Goal: Information Seeking & Learning: Learn about a topic

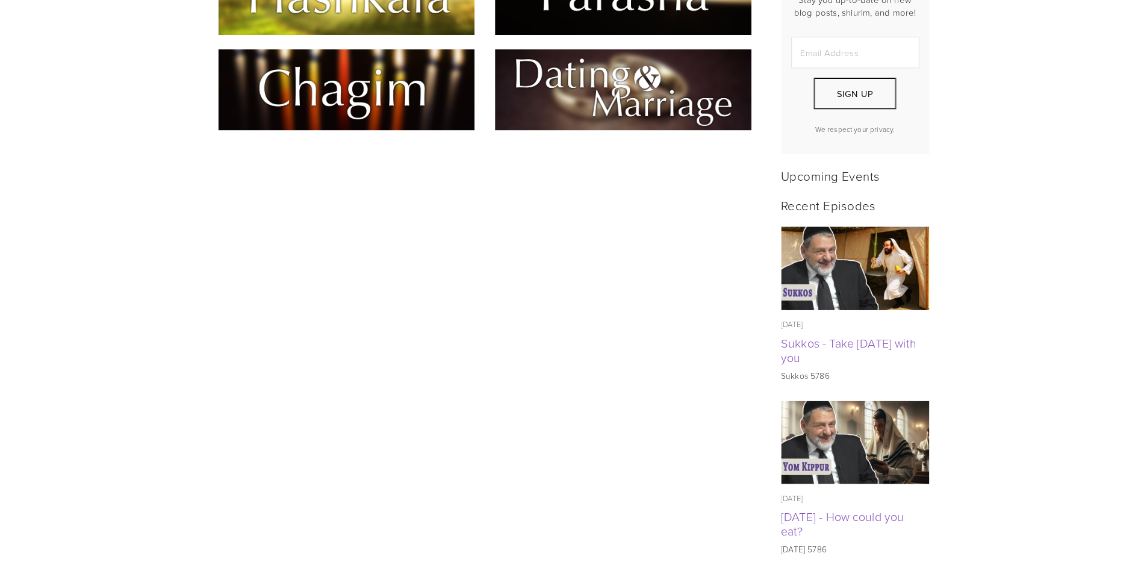
scroll to position [181, 0]
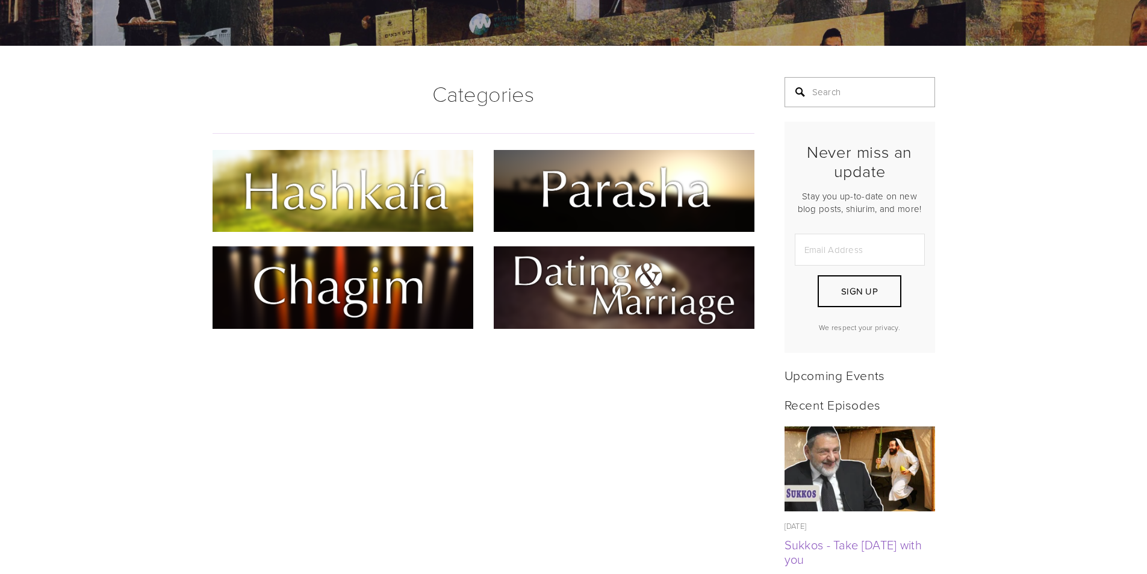
click at [870, 100] on input "Search" at bounding box center [859, 92] width 150 height 30
type input "answering today's"
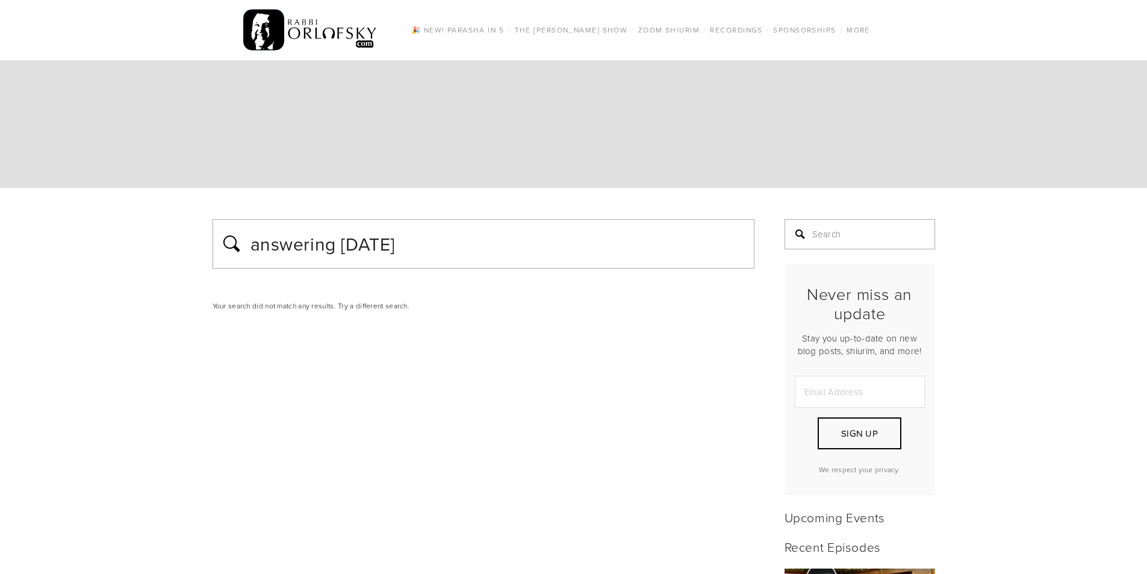
click at [856, 241] on input "Search" at bounding box center [859, 234] width 150 height 30
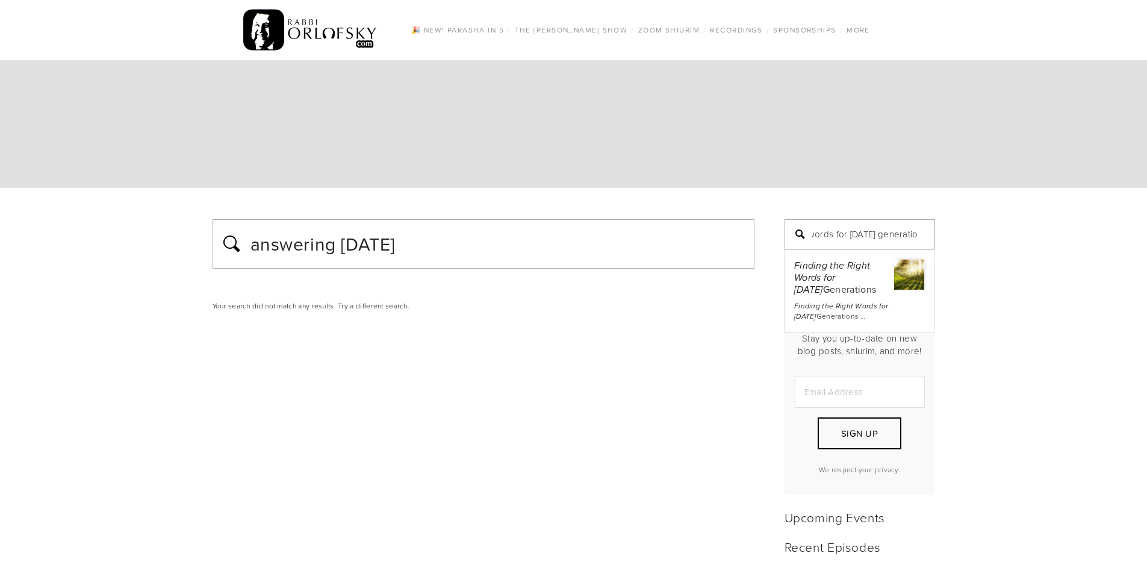
scroll to position [0, 76]
type input "finding the right words for today's generation"
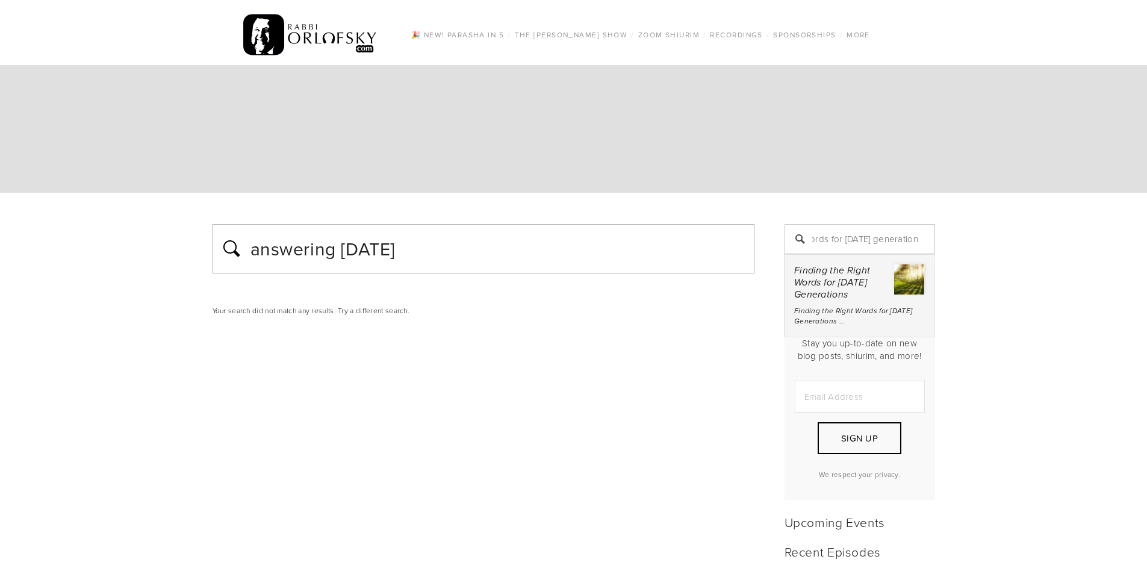
scroll to position [0, 0]
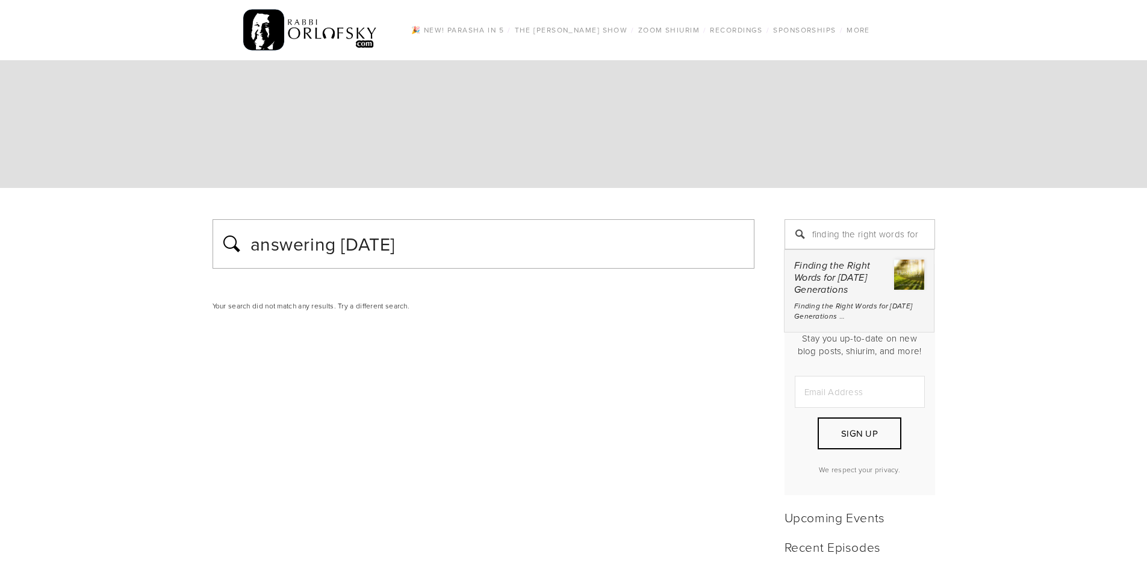
click at [872, 276] on div "Finding the Right Words for Today's Generations" at bounding box center [859, 277] width 130 height 37
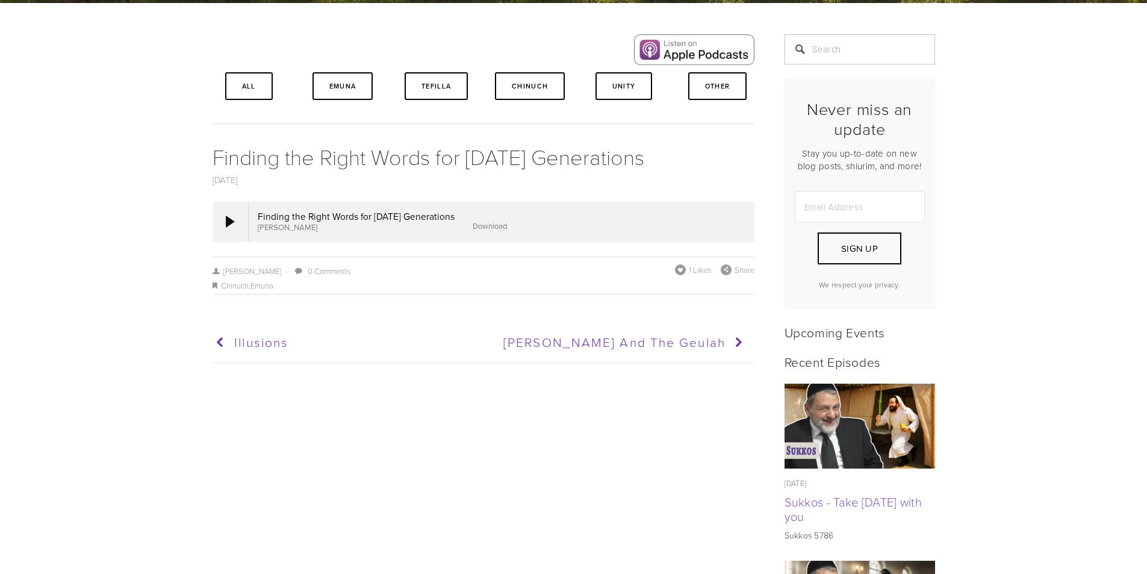
scroll to position [241, 0]
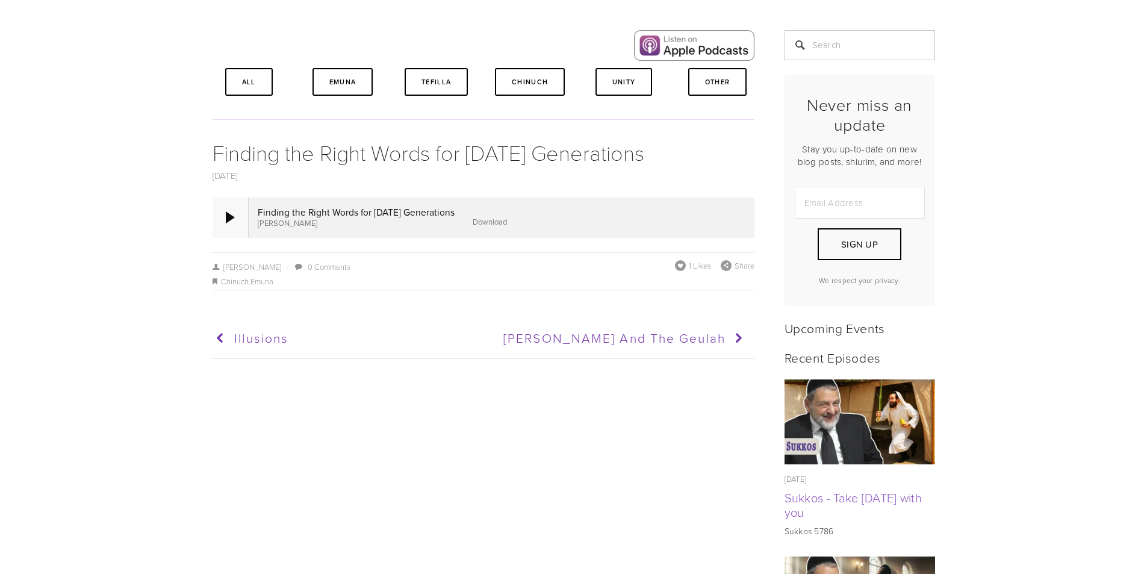
click at [247, 217] on div at bounding box center [230, 217] width 36 height 40
click at [229, 211] on div at bounding box center [230, 217] width 9 height 12
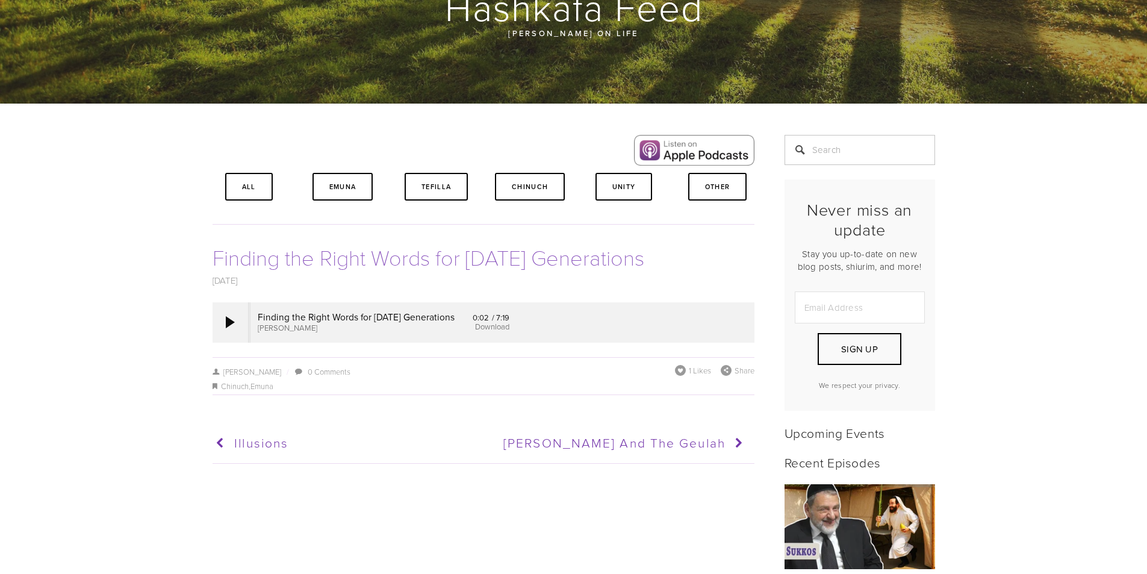
scroll to position [0, 0]
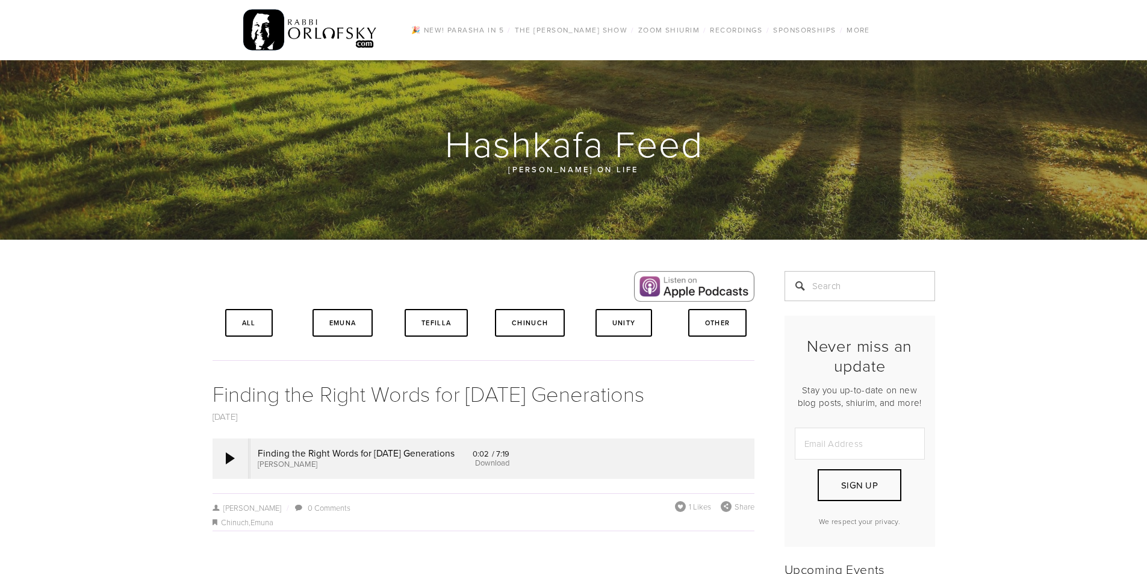
drag, startPoint x: 276, startPoint y: 311, endPoint x: 271, endPoint y: 316, distance: 7.7
click at [275, 312] on div "All" at bounding box center [248, 323] width 73 height 28
click at [265, 324] on link "All" at bounding box center [249, 323] width 48 height 28
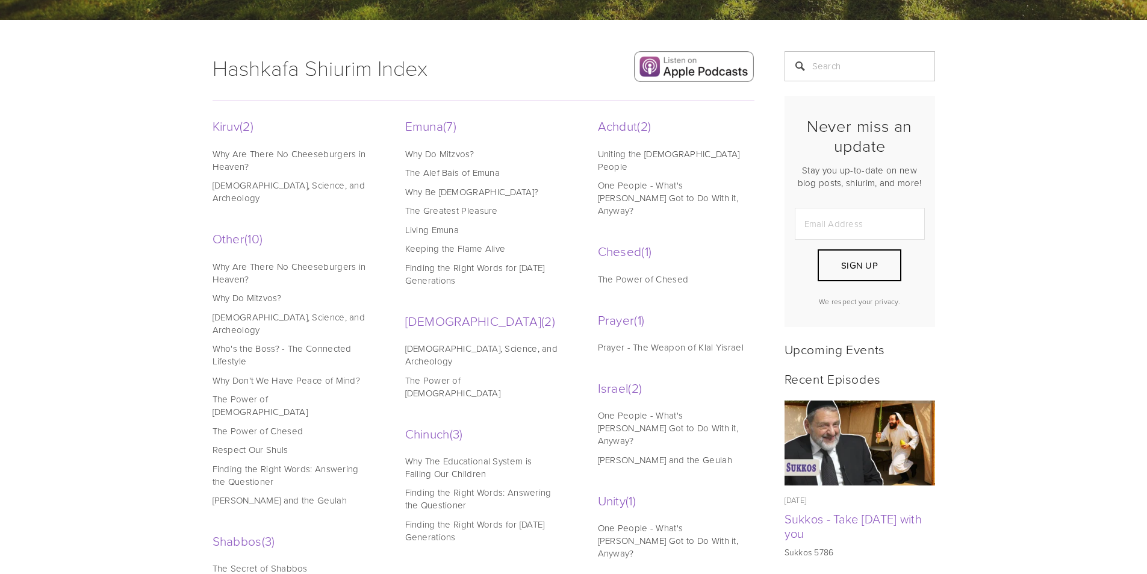
scroll to position [241, 0]
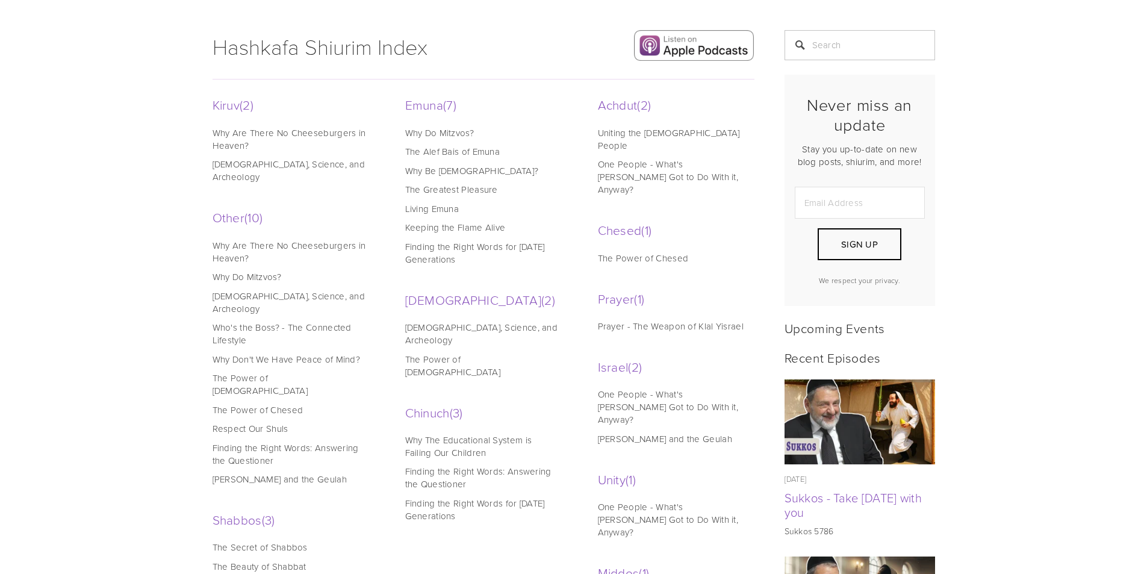
click at [463, 243] on link "Finding the Right Words for [DATE] Generations" at bounding box center [481, 252] width 153 height 25
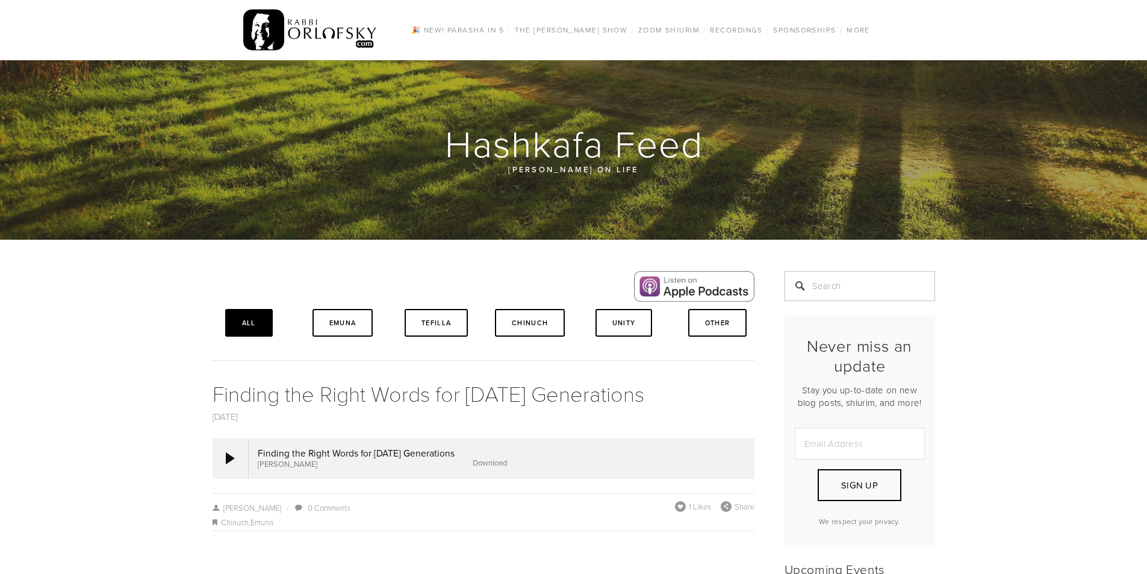
click at [252, 323] on link "All" at bounding box center [249, 323] width 48 height 28
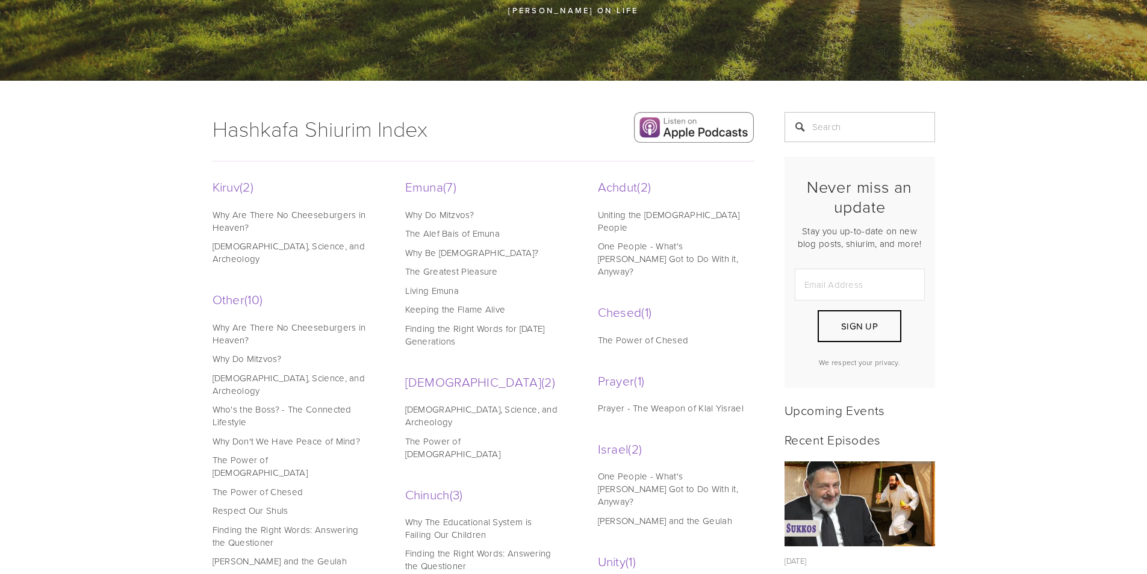
scroll to position [181, 0]
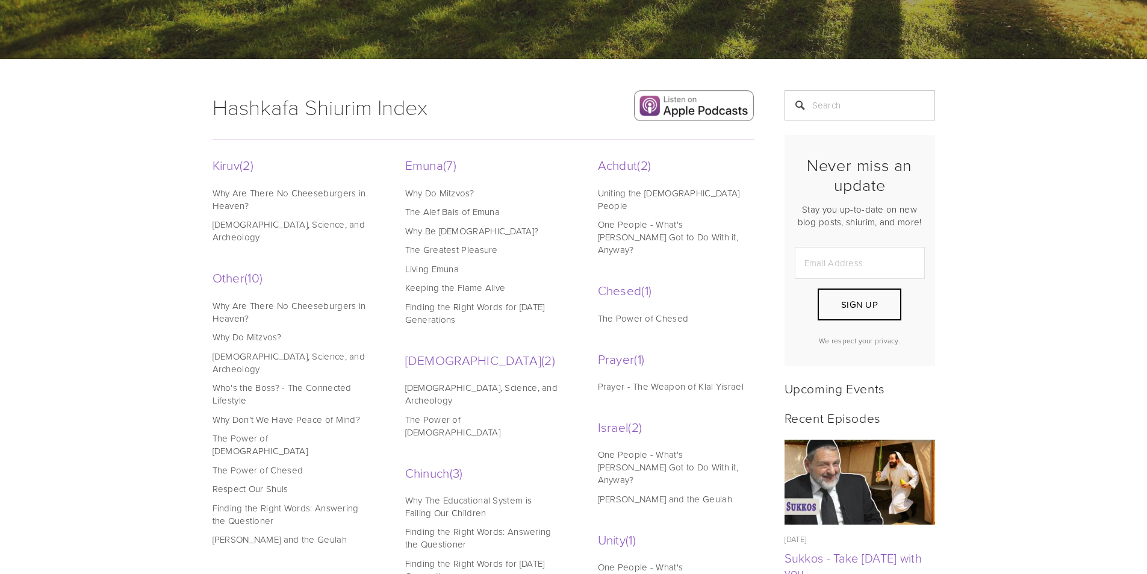
click at [649, 226] on link "One People - What's [PERSON_NAME] Got to Do With it, Anyway?" at bounding box center [674, 237] width 153 height 38
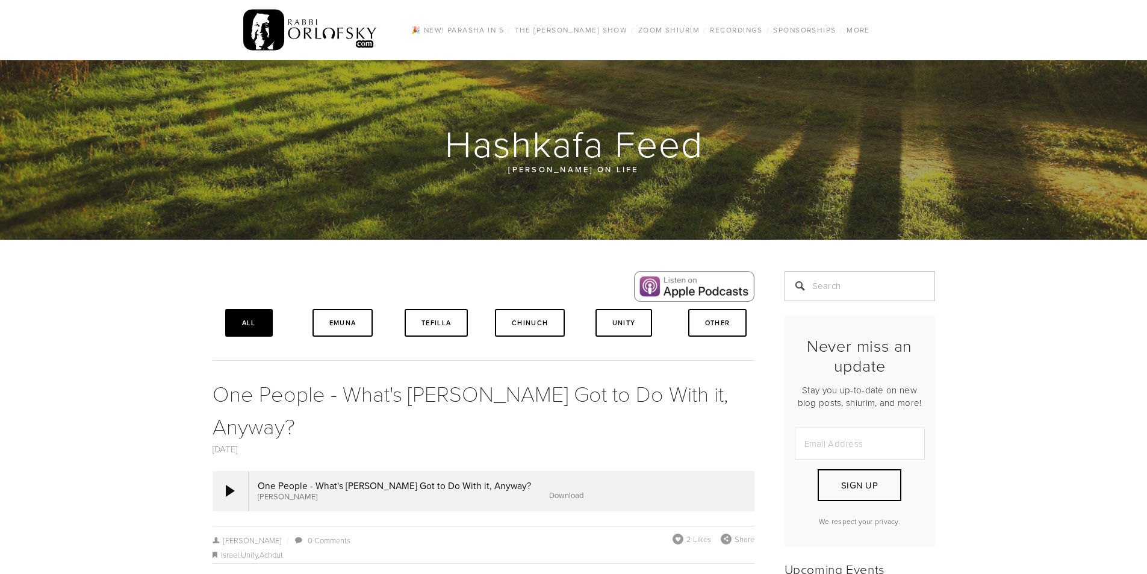
click at [257, 318] on link "All" at bounding box center [249, 323] width 48 height 28
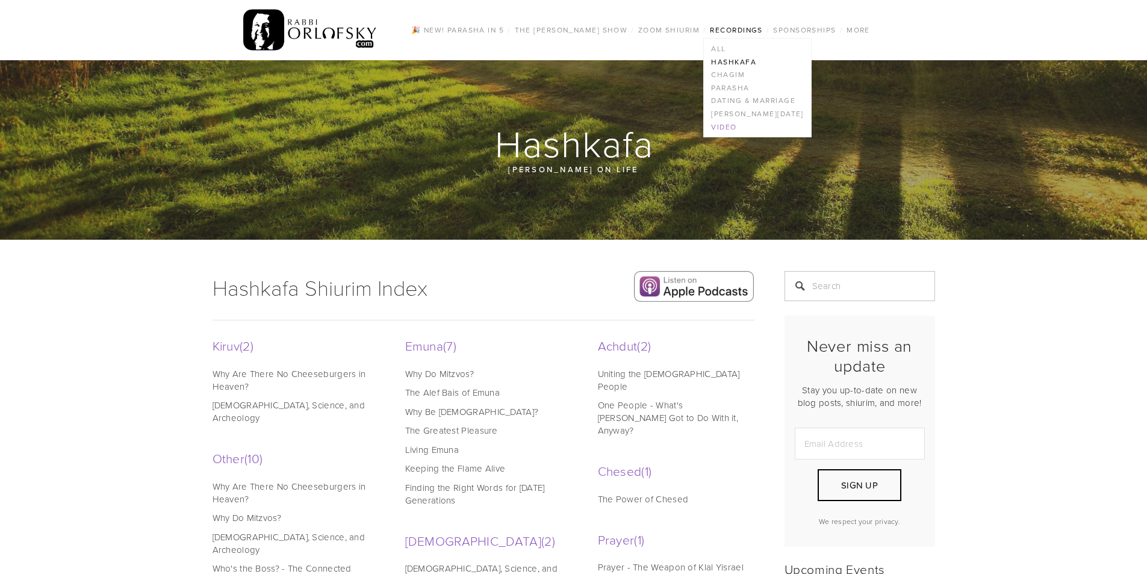
click at [724, 126] on link "Video" at bounding box center [757, 126] width 107 height 13
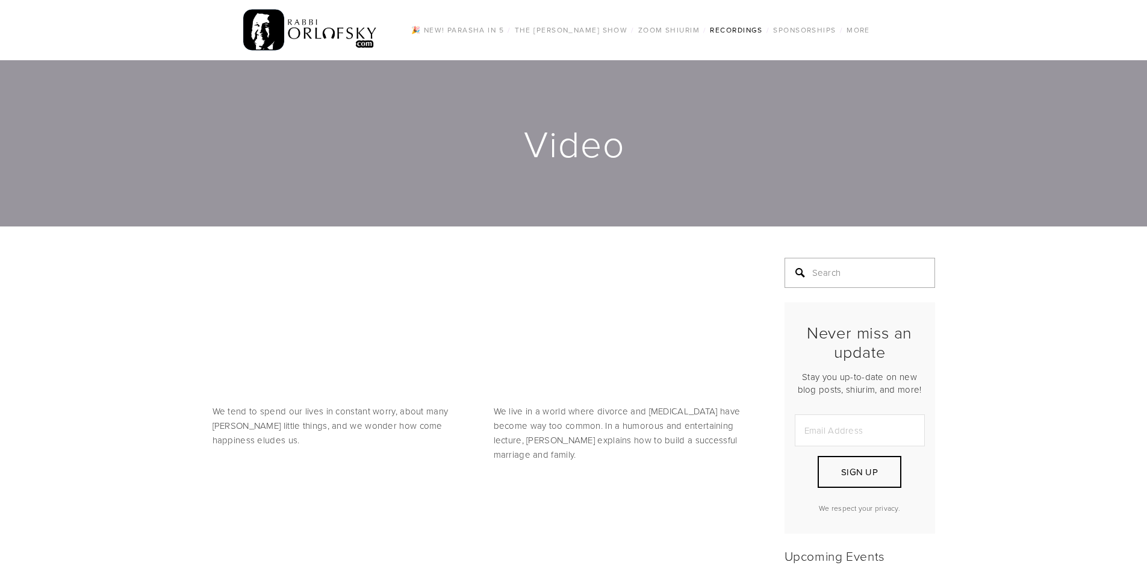
drag, startPoint x: 816, startPoint y: 266, endPoint x: 816, endPoint y: 274, distance: 7.8
click at [816, 274] on input "Search" at bounding box center [859, 273] width 150 height 30
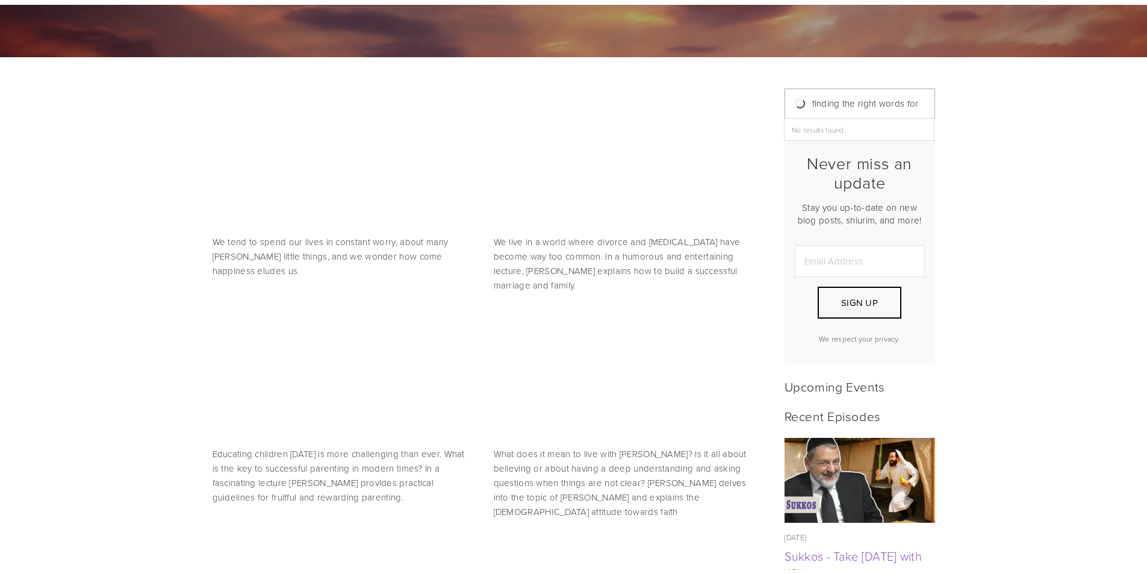
scroll to position [181, 0]
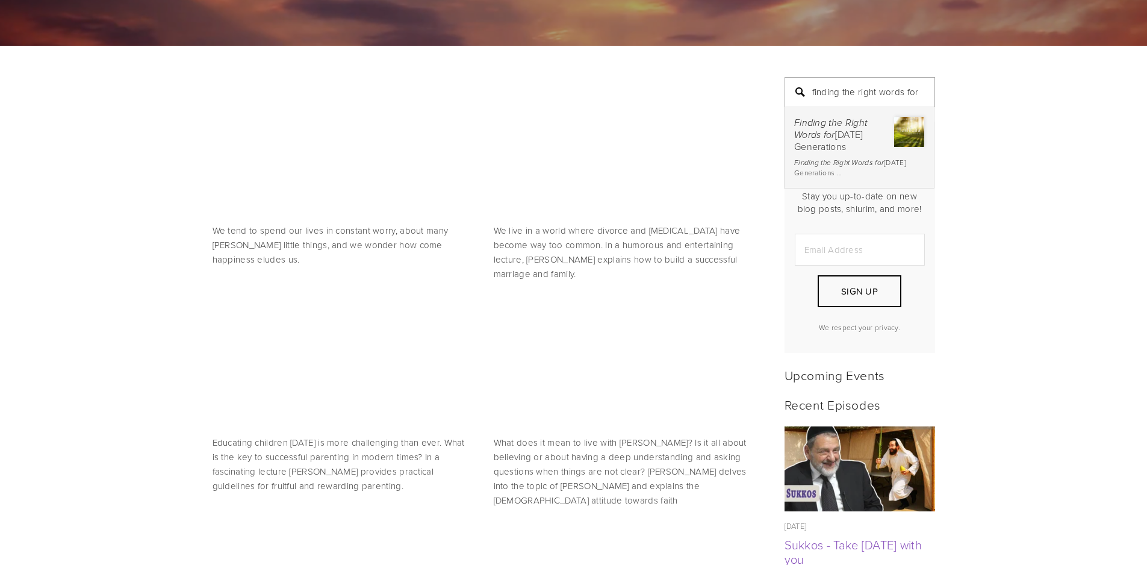
type input "finding the right words for"
click at [830, 152] on div "Finding the Right Words for Today's Generations" at bounding box center [859, 135] width 130 height 36
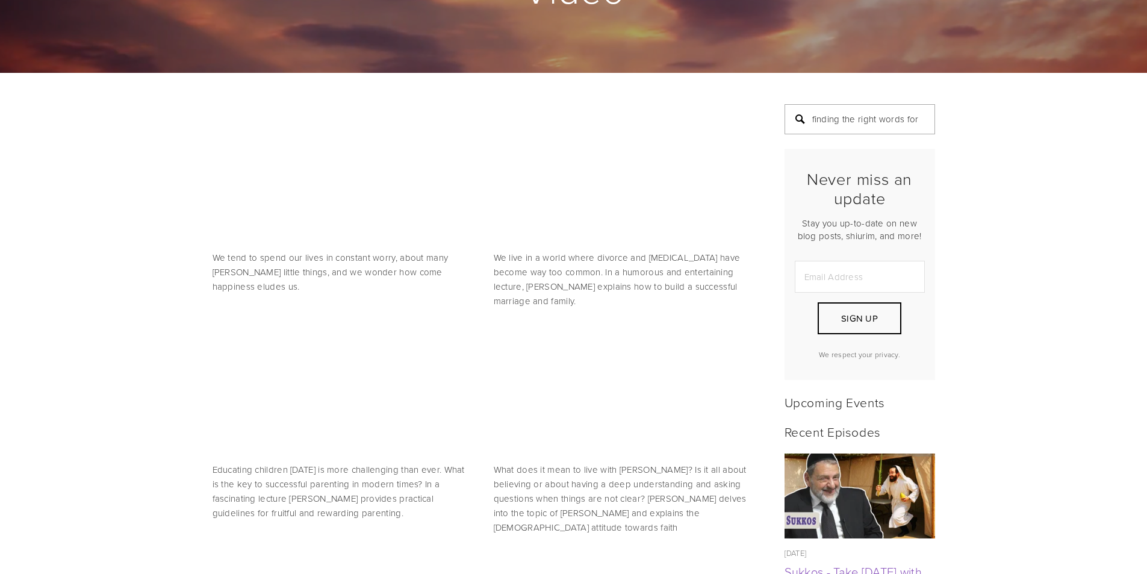
scroll to position [134, 0]
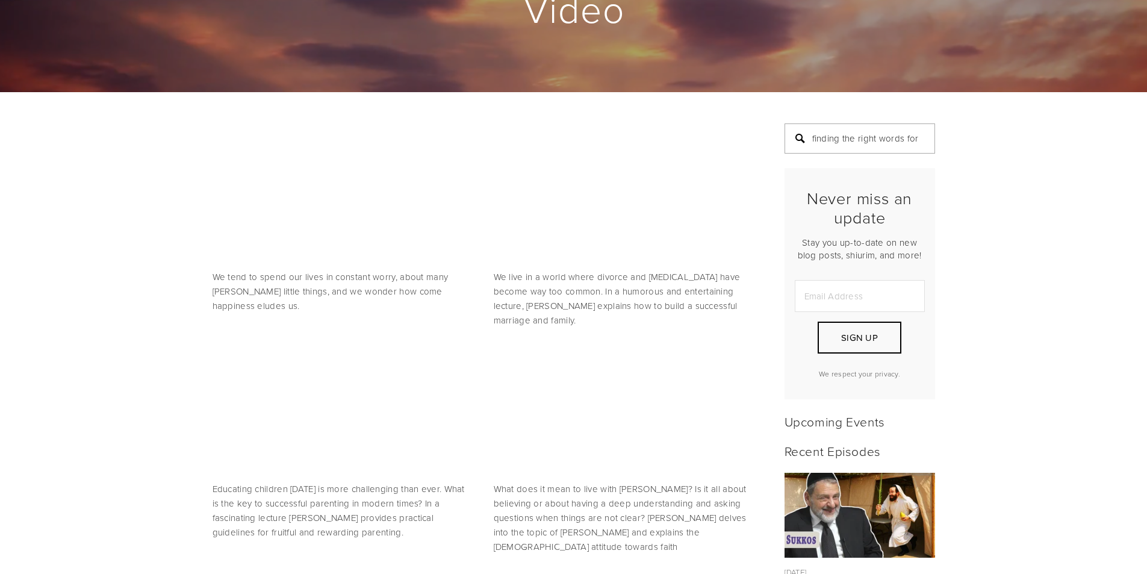
click at [896, 146] on input "finding the right words for" at bounding box center [859, 138] width 150 height 30
click at [914, 138] on input "finding the right words for" at bounding box center [859, 138] width 150 height 30
click at [919, 141] on input "finding the right words for" at bounding box center [859, 138] width 150 height 30
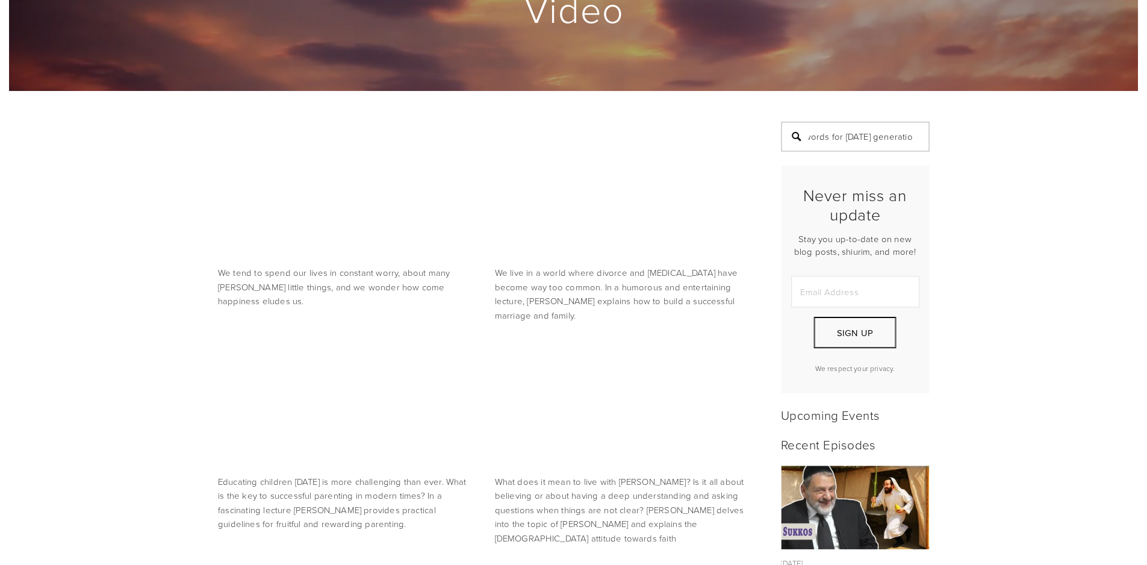
scroll to position [0, 76]
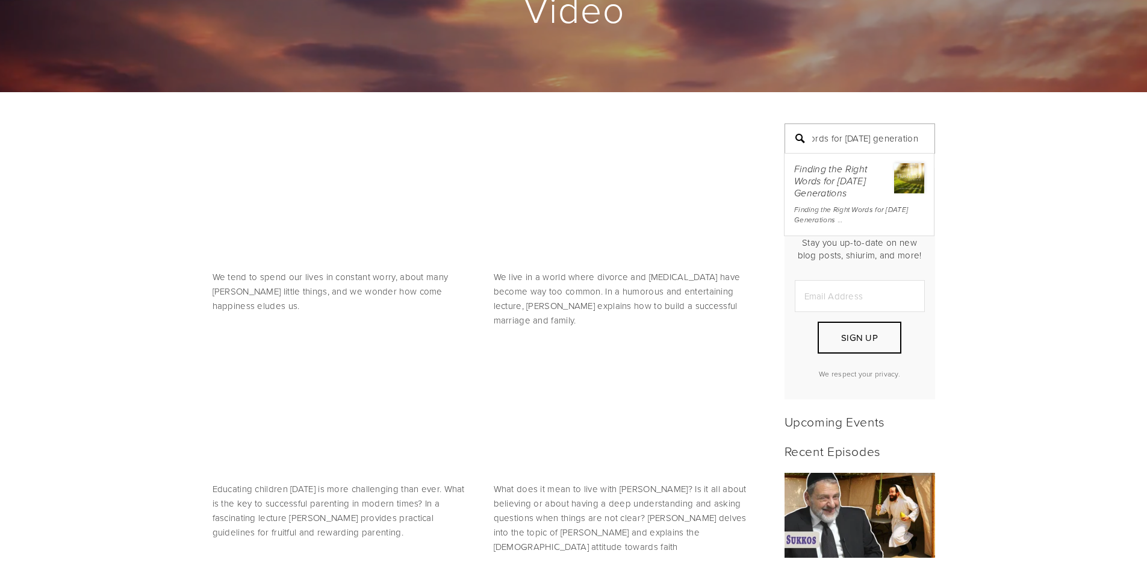
type input "finding the right words for today's generation"
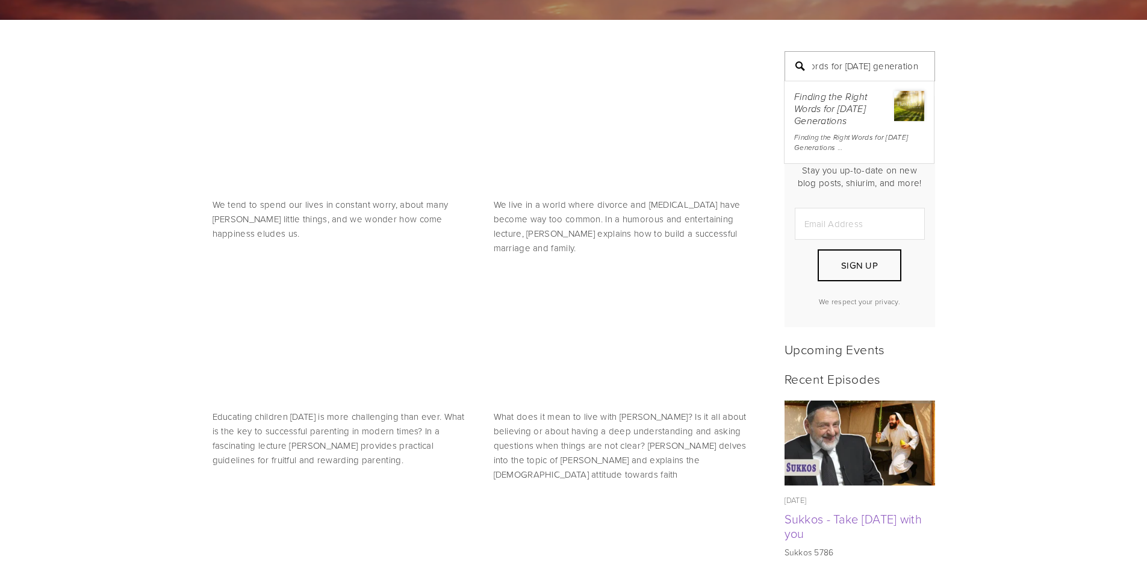
scroll to position [315, 0]
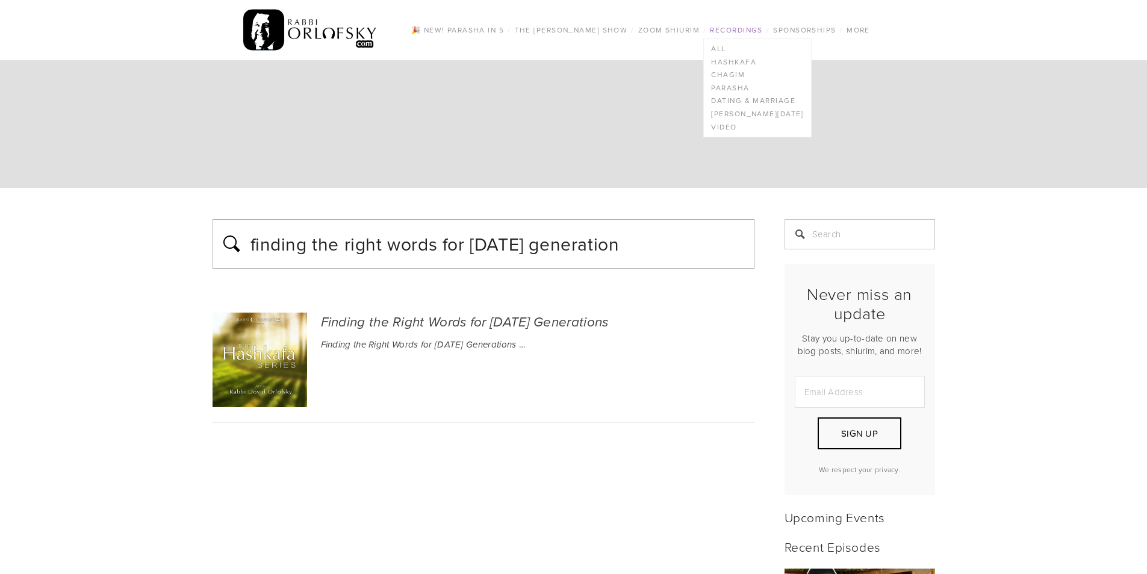
click at [745, 30] on link "Recordings" at bounding box center [736, 30] width 60 height 16
click at [731, 127] on link "Video" at bounding box center [757, 126] width 107 height 13
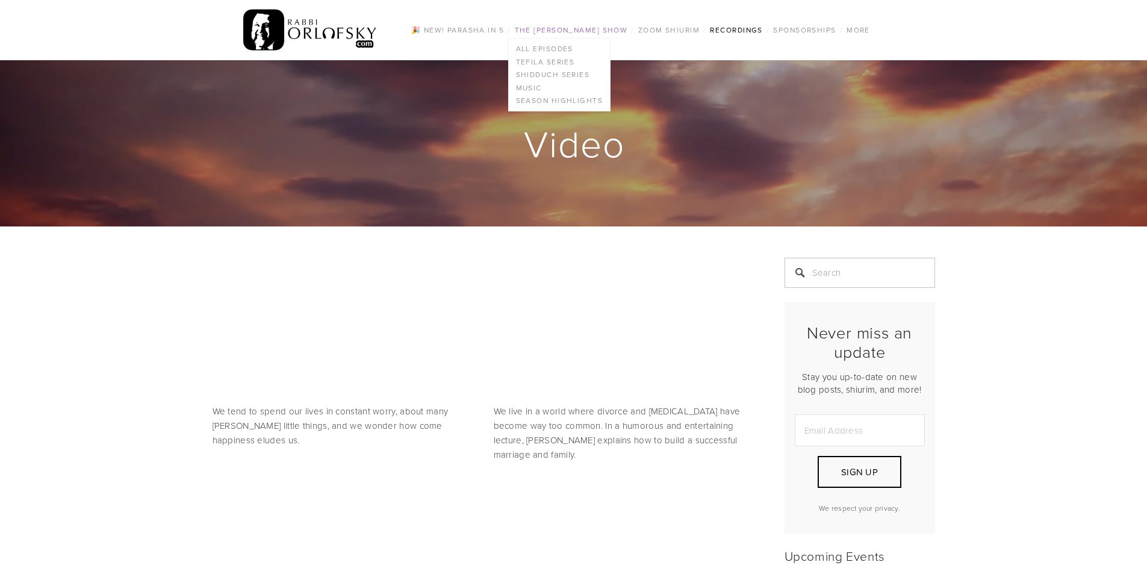
click at [580, 34] on link "The [PERSON_NAME] Show" at bounding box center [571, 30] width 120 height 16
click at [572, 31] on link "The [PERSON_NAME] Show" at bounding box center [571, 30] width 120 height 16
click at [572, 30] on link "The [PERSON_NAME] Show" at bounding box center [571, 30] width 120 height 16
drag, startPoint x: 556, startPoint y: 41, endPoint x: 557, endPoint y: 31, distance: 10.3
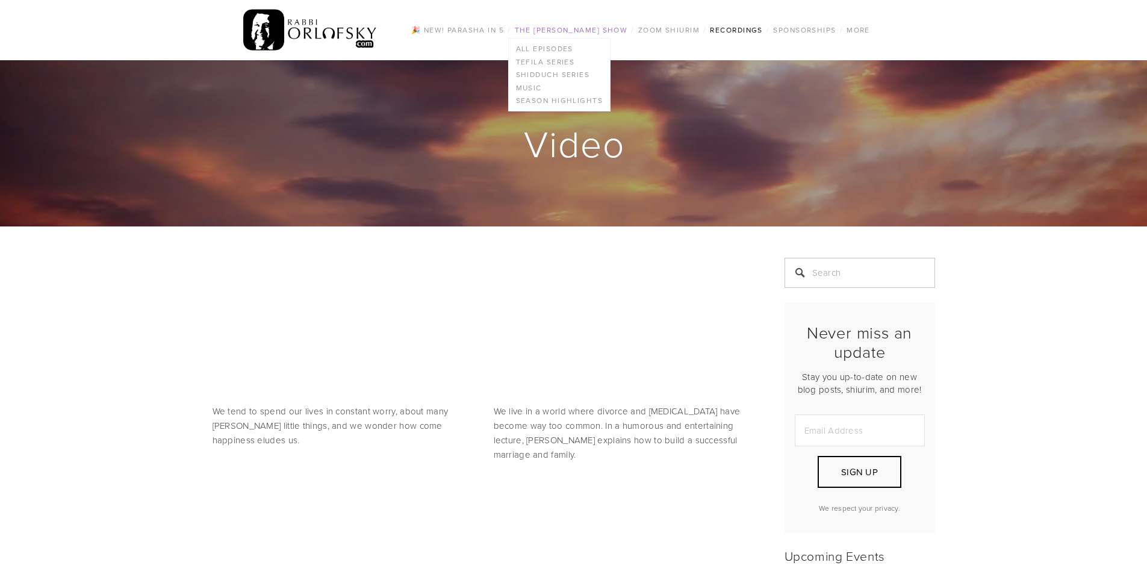
click at [556, 40] on div "🎉 NEW! Parasha in 5 / The Rabbi Orlofsky Show / All Episodes Tefila series Shid…" at bounding box center [573, 30] width 722 height 60
click at [557, 28] on link "The [PERSON_NAME] Show" at bounding box center [571, 30] width 120 height 16
click at [552, 45] on link "All Episodes" at bounding box center [559, 48] width 101 height 13
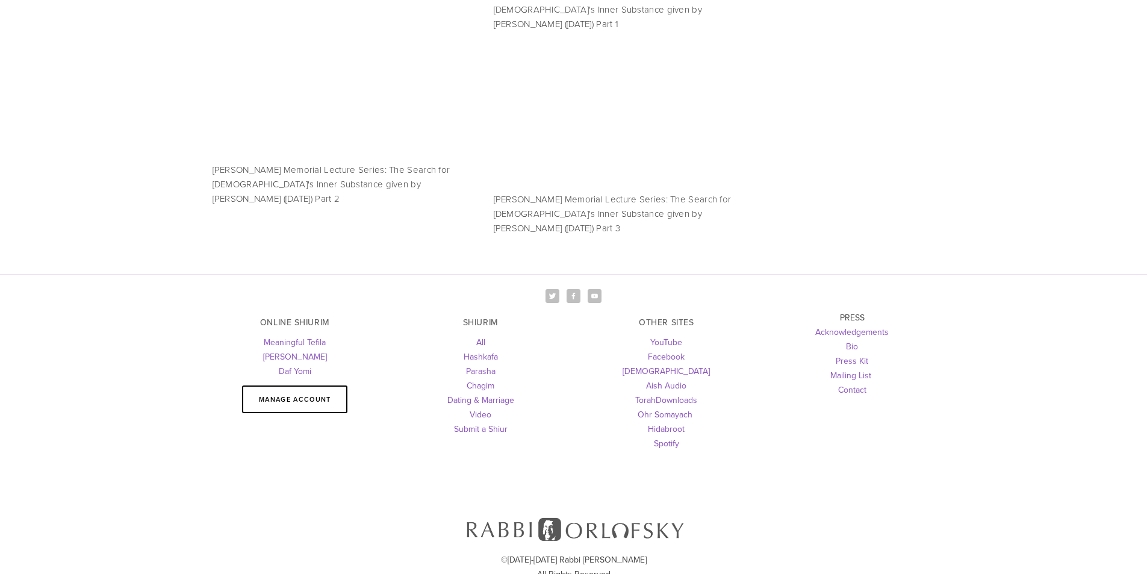
scroll to position [1948, 0]
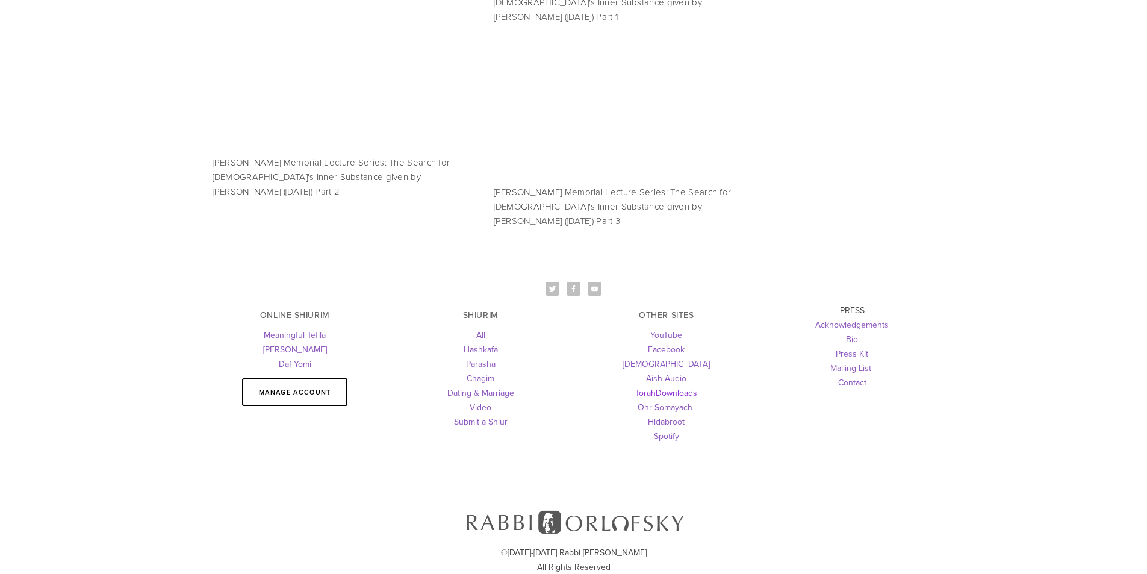
click at [645, 386] on link "TorahDownloads" at bounding box center [666, 392] width 62 height 12
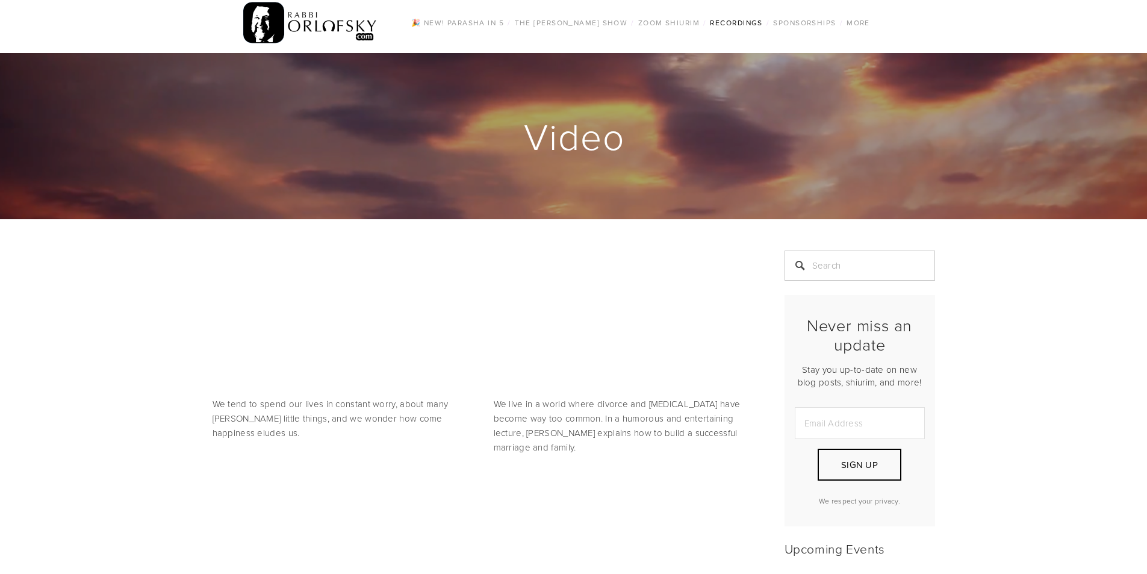
scroll to position [0, 0]
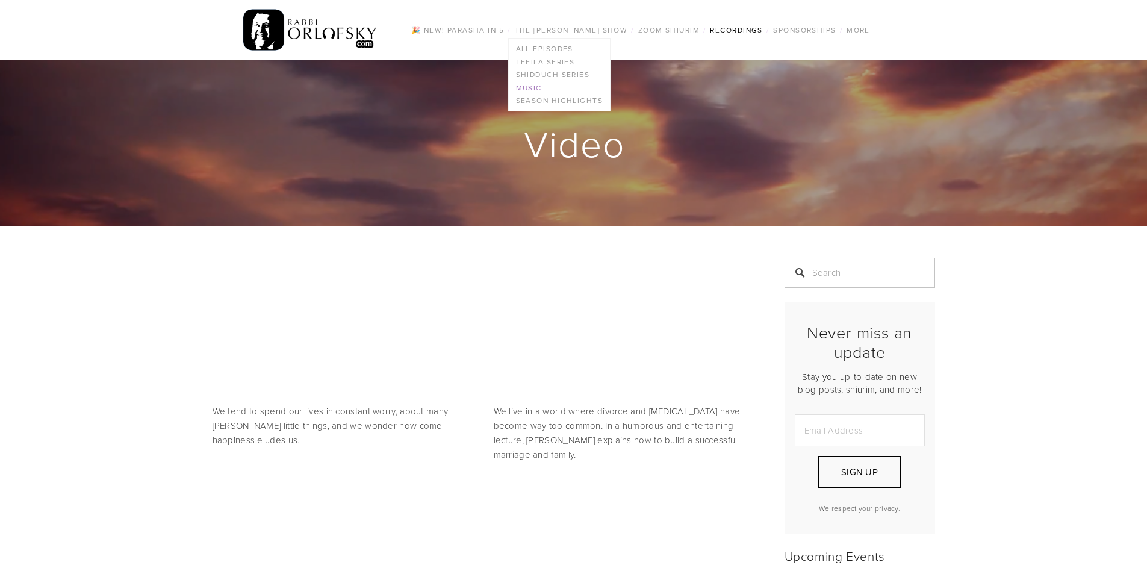
click at [529, 87] on link "Music" at bounding box center [559, 87] width 101 height 13
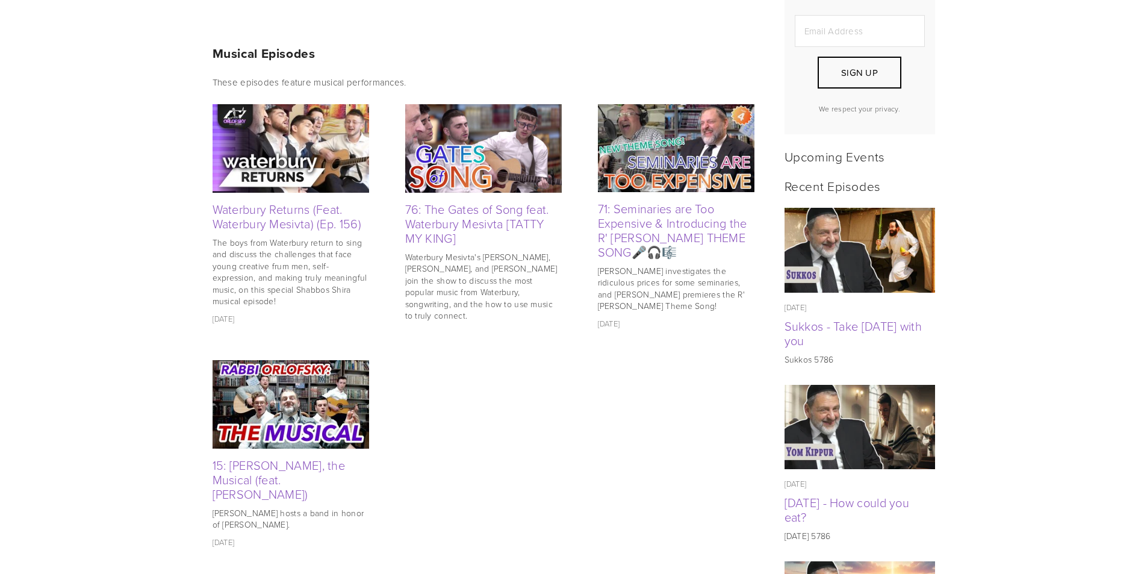
scroll to position [361, 0]
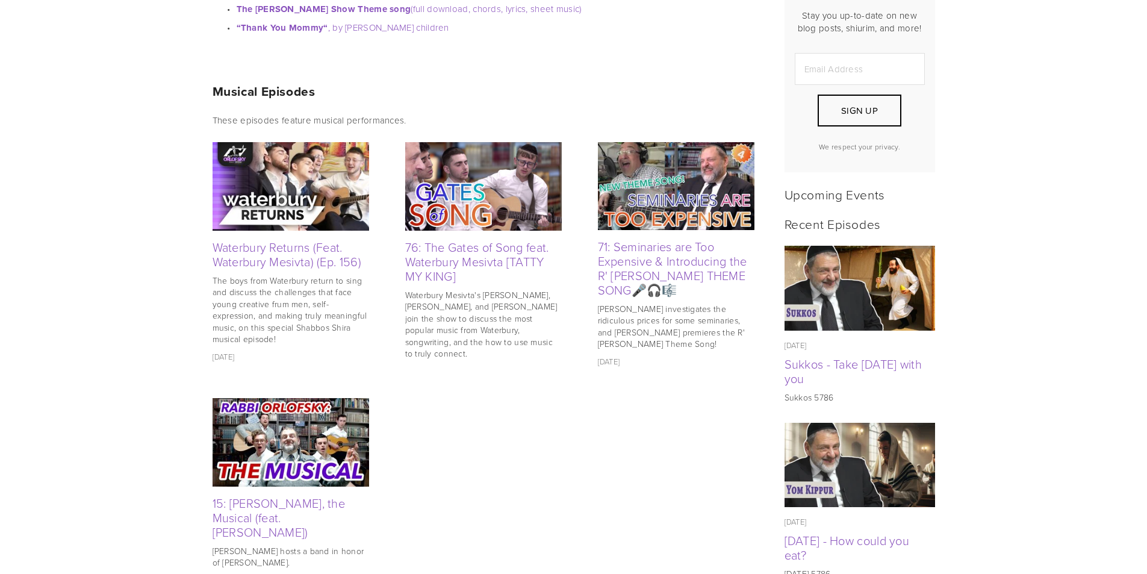
click at [677, 197] on img at bounding box center [676, 186] width 157 height 88
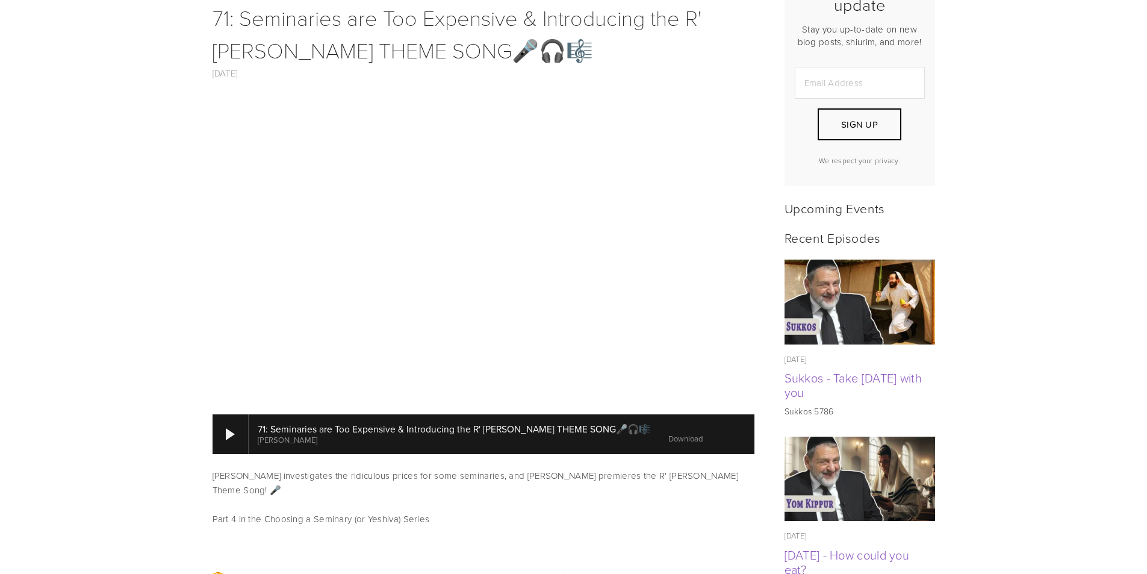
scroll to position [361, 0]
click at [668, 432] on link "Download" at bounding box center [685, 437] width 34 height 11
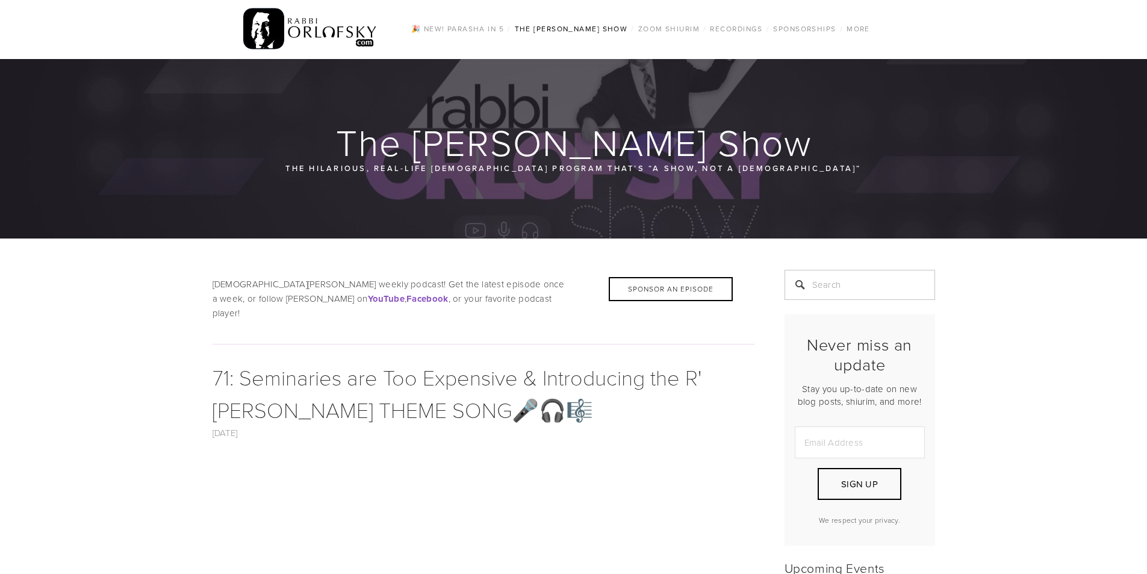
scroll to position [0, 0]
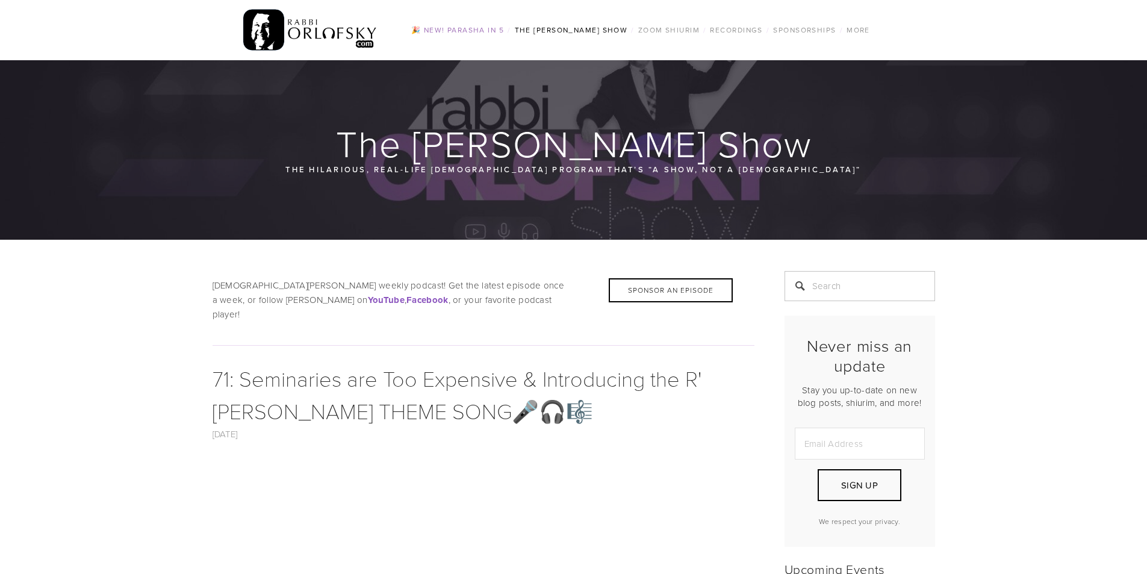
click at [468, 29] on link "🎉 NEW! Parasha in 5" at bounding box center [458, 30] width 100 height 16
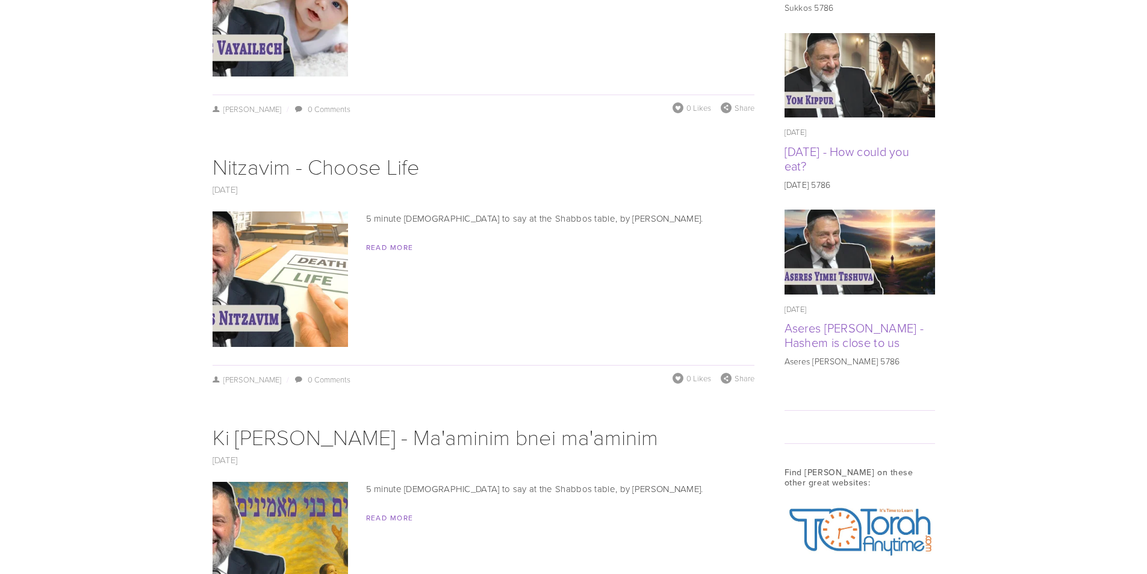
scroll to position [783, 0]
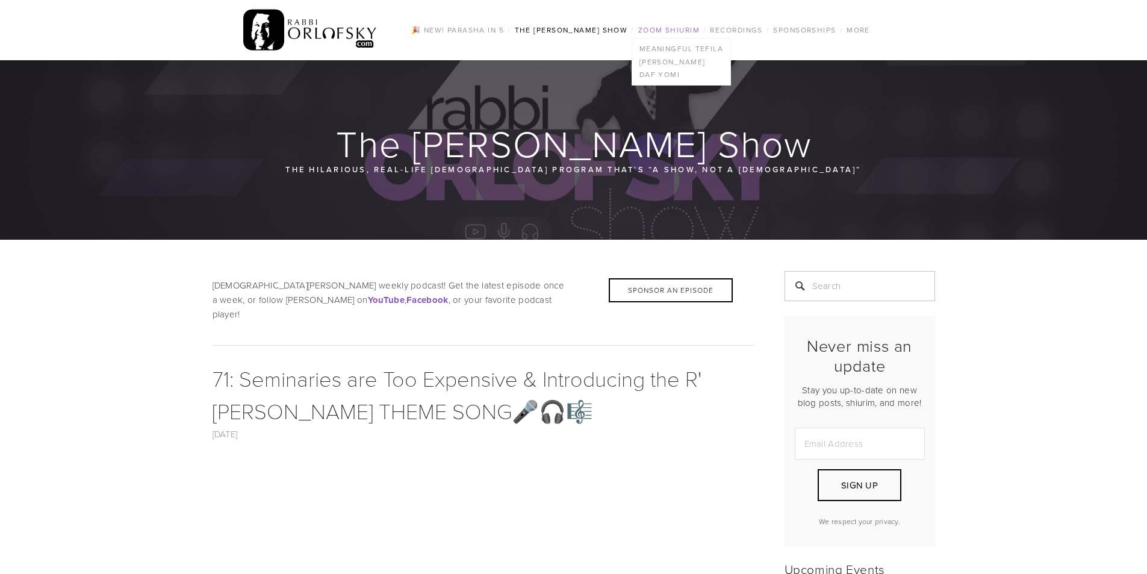
click at [675, 36] on link "Zoom Shiurim" at bounding box center [668, 30] width 69 height 16
click at [684, 26] on link "Zoom Shiurim" at bounding box center [668, 30] width 69 height 16
click at [676, 33] on link "Zoom Shiurim" at bounding box center [668, 30] width 69 height 16
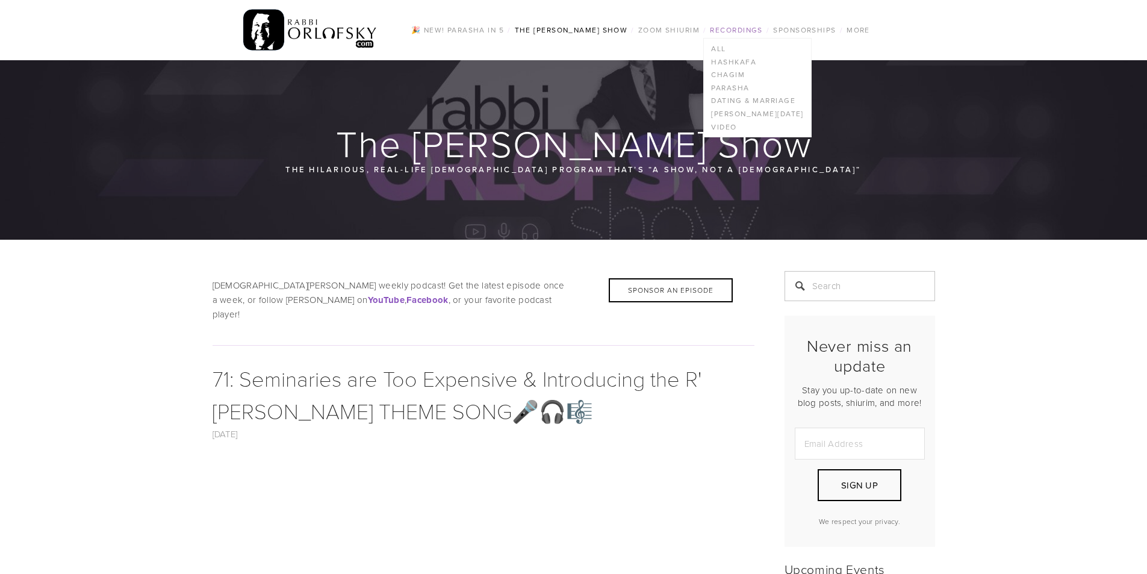
click at [743, 31] on link "Recordings" at bounding box center [736, 30] width 60 height 16
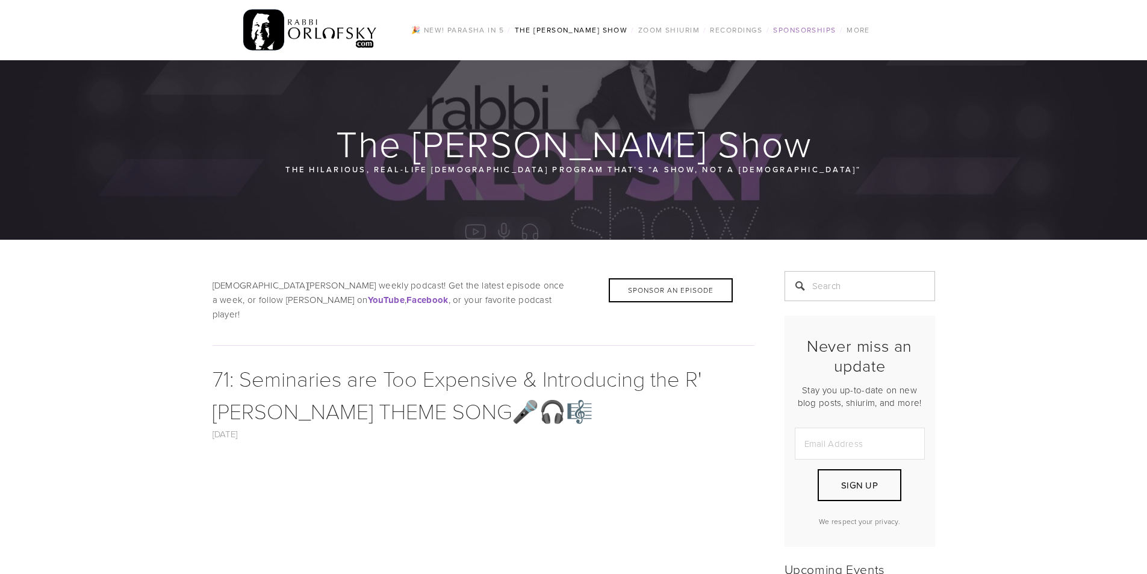
click at [780, 33] on link "Sponsorships" at bounding box center [804, 30] width 70 height 16
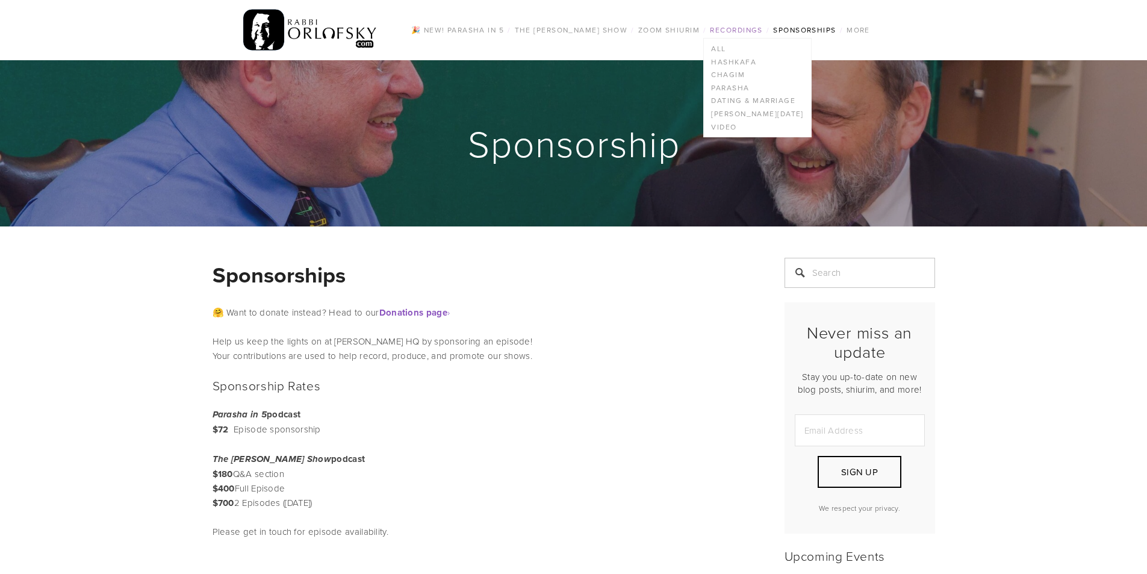
click at [755, 27] on link "Recordings" at bounding box center [736, 30] width 60 height 16
click at [751, 26] on link "Recordings" at bounding box center [736, 30] width 60 height 16
click at [734, 29] on link "Recordings" at bounding box center [736, 30] width 60 height 16
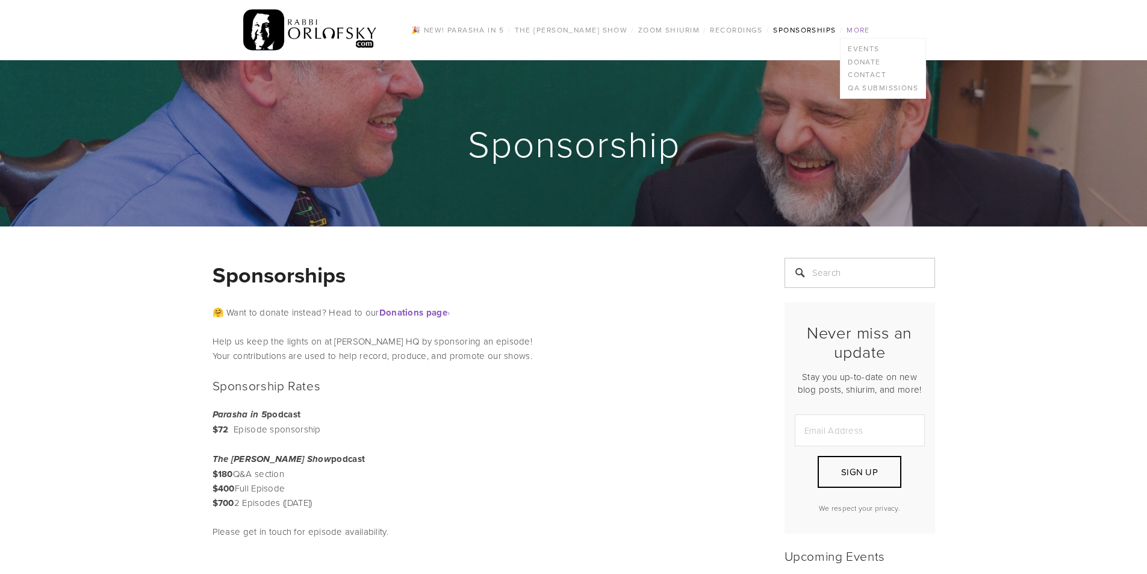
click at [864, 34] on link "More" at bounding box center [858, 30] width 31 height 16
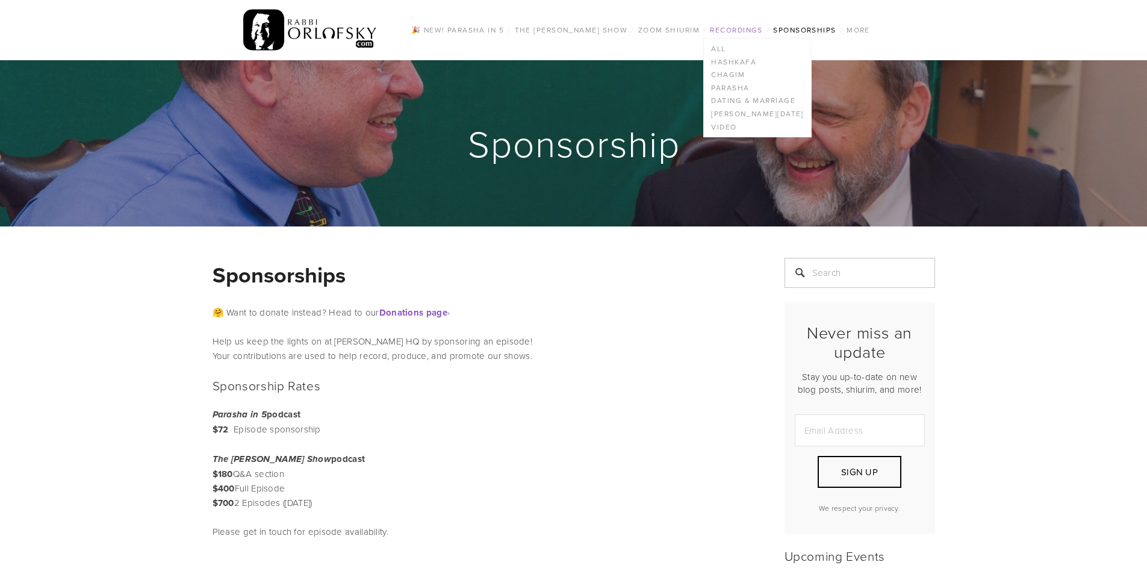
drag, startPoint x: 769, startPoint y: 23, endPoint x: 751, endPoint y: 31, distance: 19.7
click at [769, 23] on li "Recordings / All Hashkafa Chagim Parasha Dating & Marriage Tisha B'Av Video" at bounding box center [737, 30] width 63 height 16
click at [751, 31] on link "Recordings" at bounding box center [736, 30] width 60 height 16
click at [725, 46] on link "All" at bounding box center [757, 48] width 107 height 13
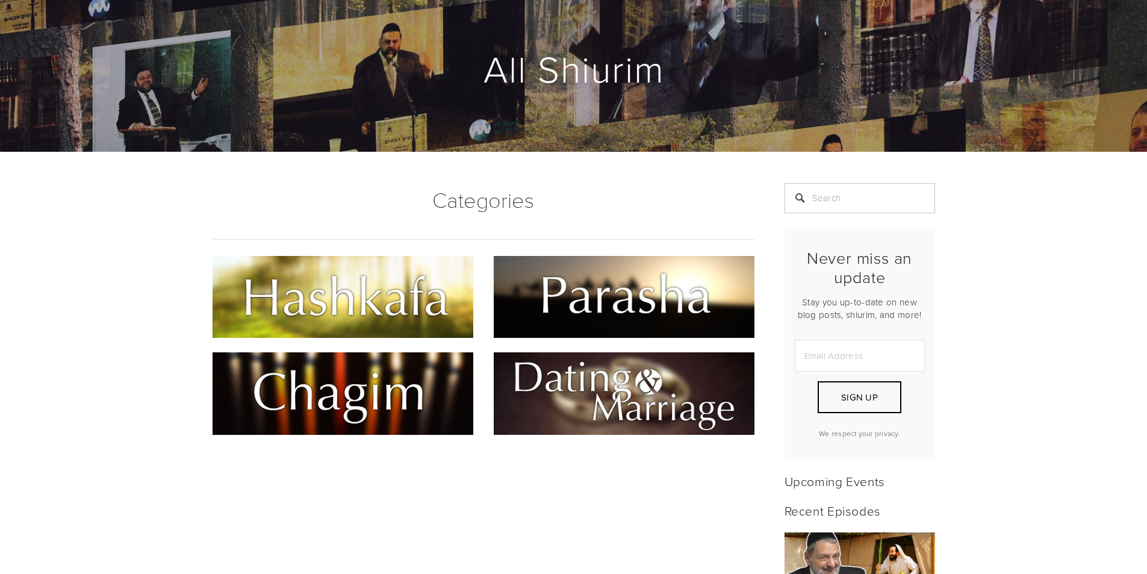
scroll to position [241, 0]
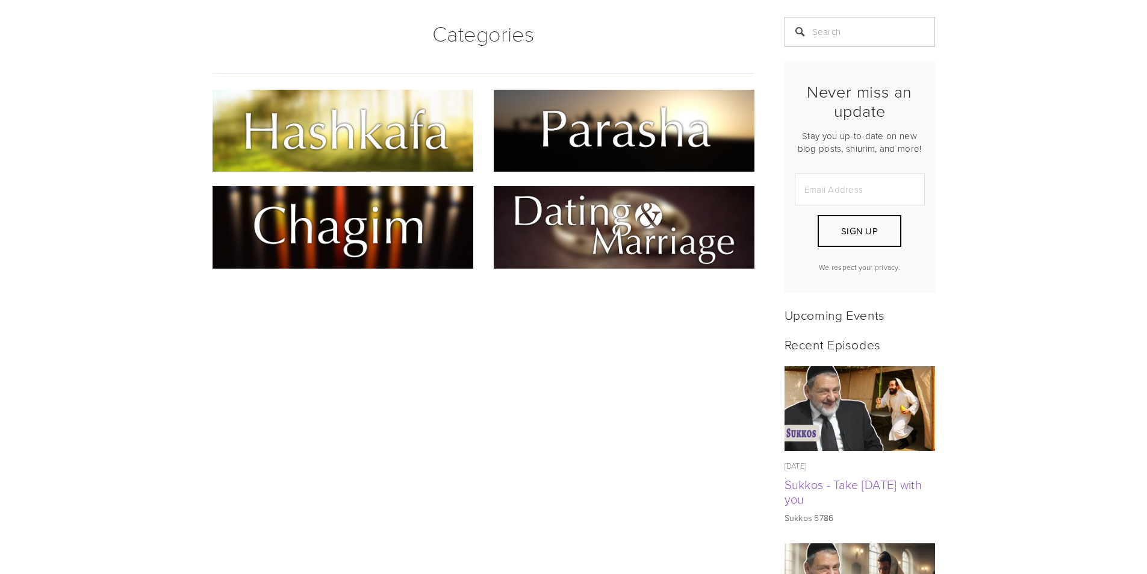
click at [403, 133] on img at bounding box center [342, 131] width 261 height 82
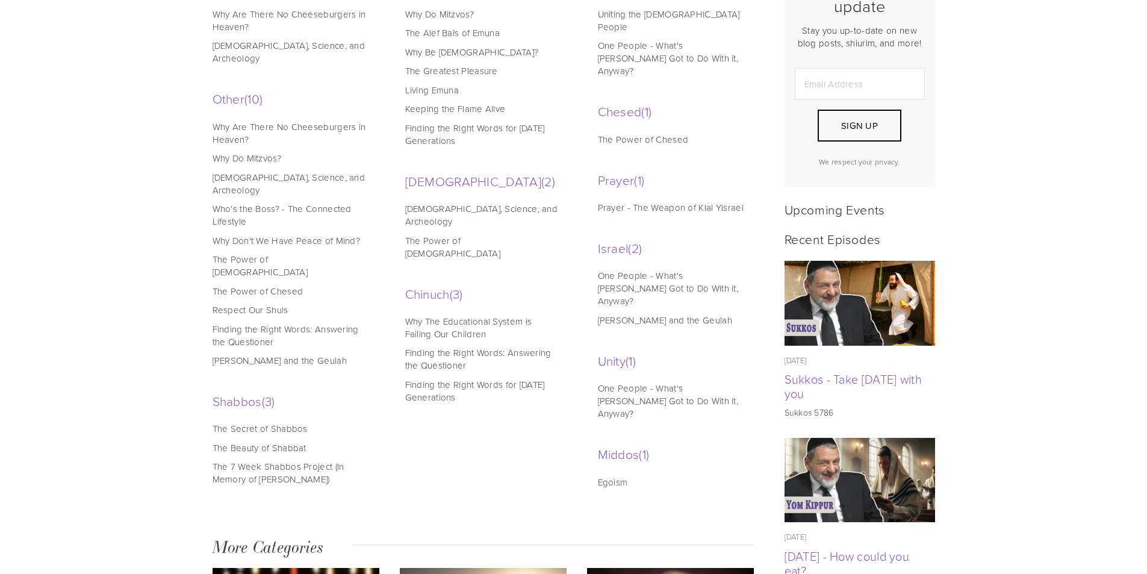
scroll to position [361, 0]
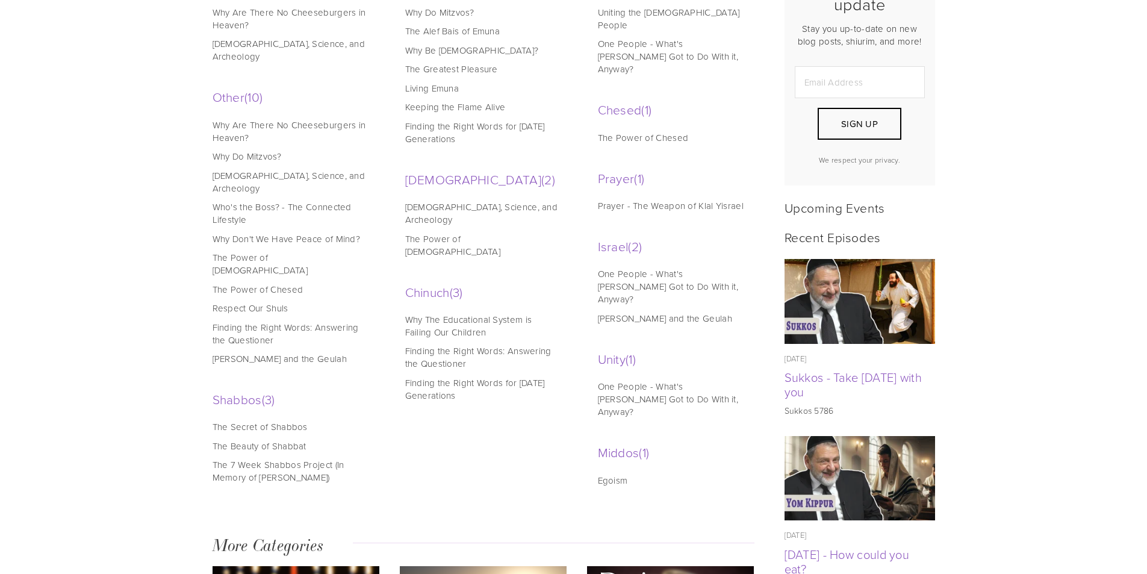
click at [644, 267] on link "One People - What's [PERSON_NAME] Got to Do With it, Anyway?" at bounding box center [674, 286] width 153 height 38
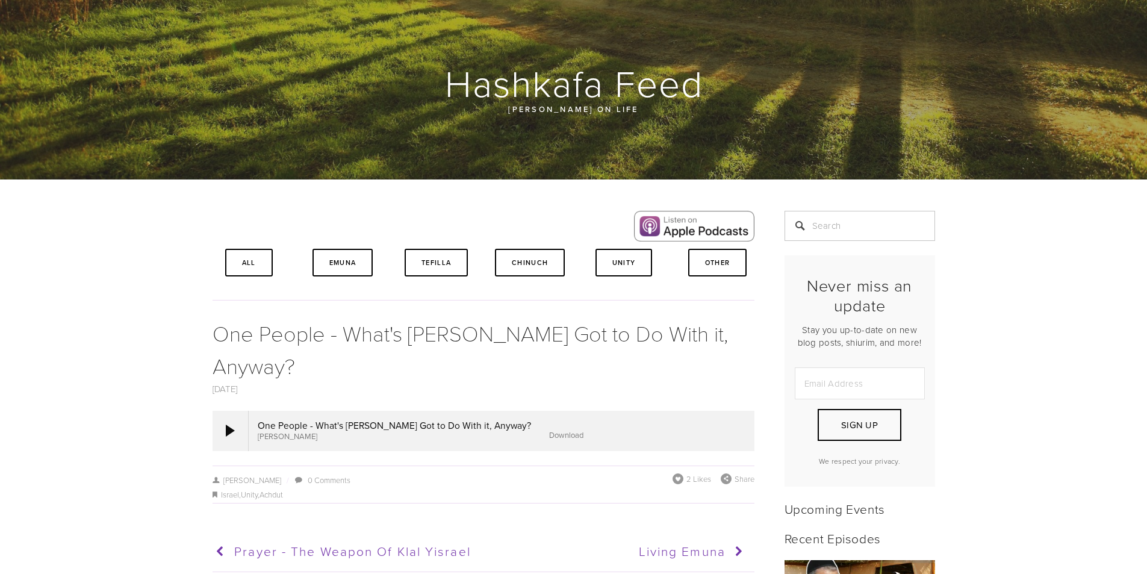
click at [222, 263] on div "All" at bounding box center [248, 263] width 73 height 28
click at [244, 258] on link "All" at bounding box center [249, 263] width 48 height 28
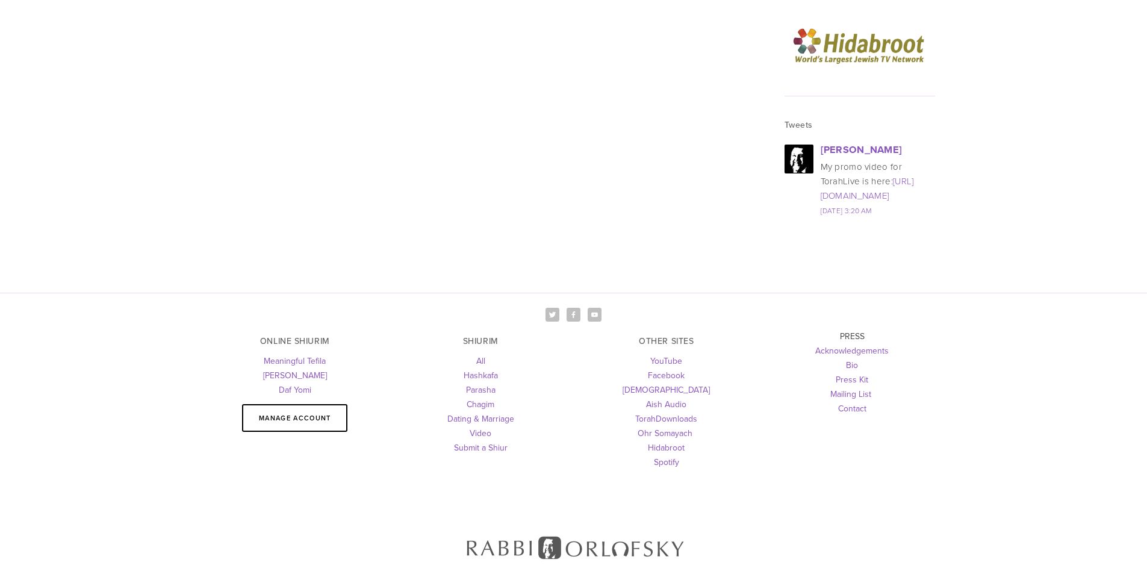
scroll to position [1493, 0]
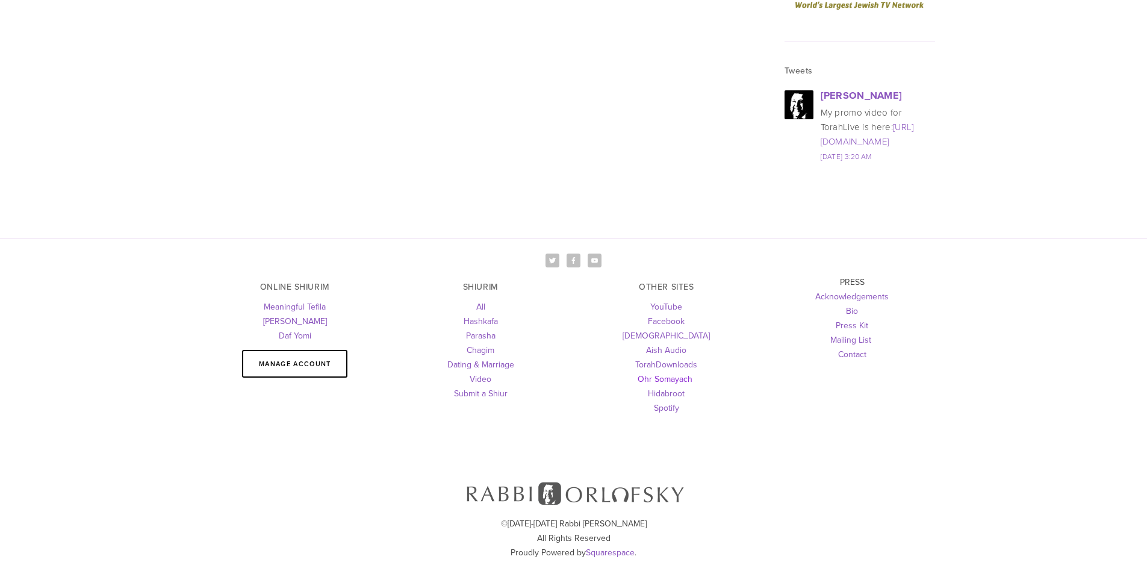
click at [654, 381] on link "Ohr Somayach" at bounding box center [664, 379] width 55 height 12
click at [662, 347] on link "Aish Audio" at bounding box center [666, 350] width 40 height 12
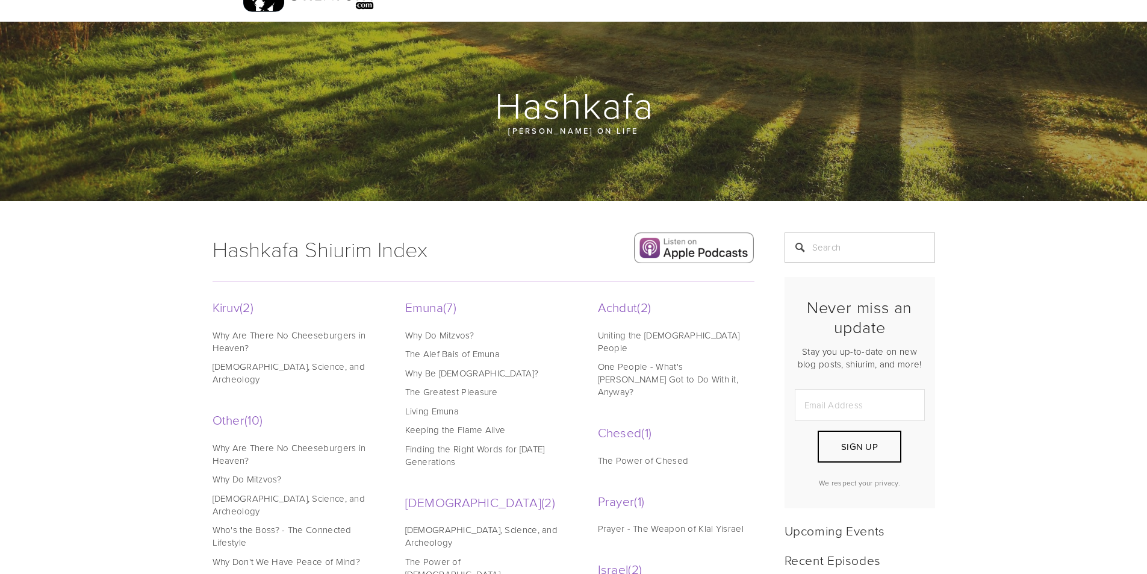
scroll to position [60, 0]
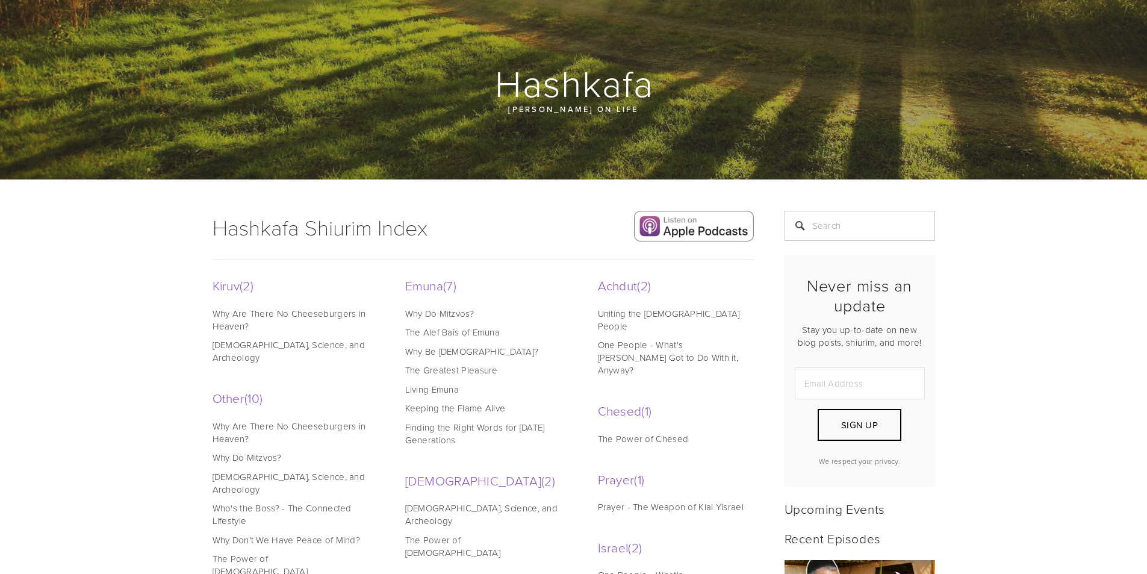
click at [206, 178] on div at bounding box center [573, 89] width 1147 height 179
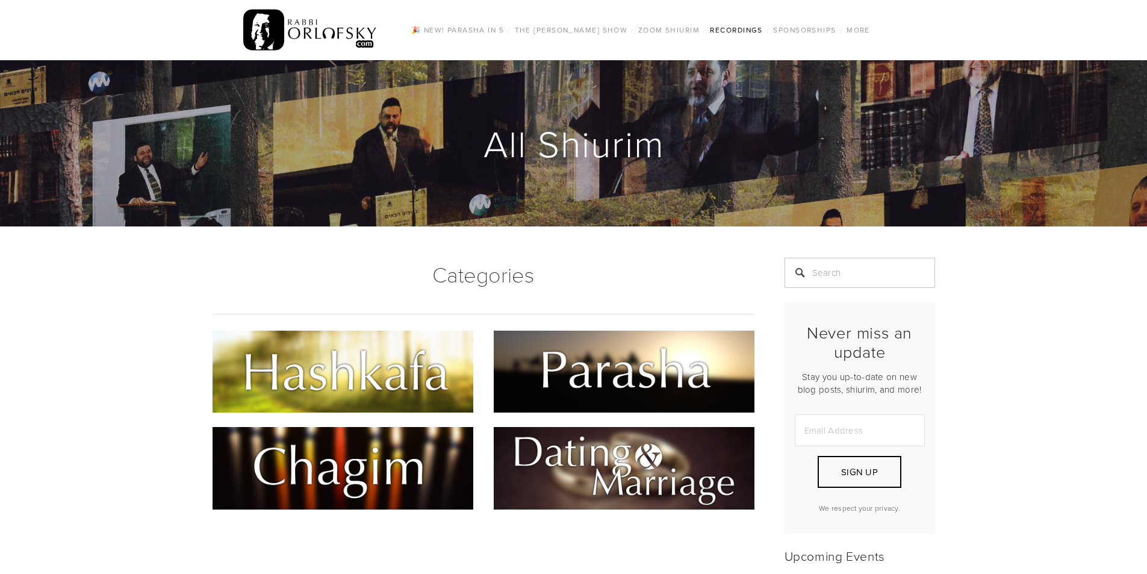
click at [392, 354] on img at bounding box center [342, 371] width 261 height 82
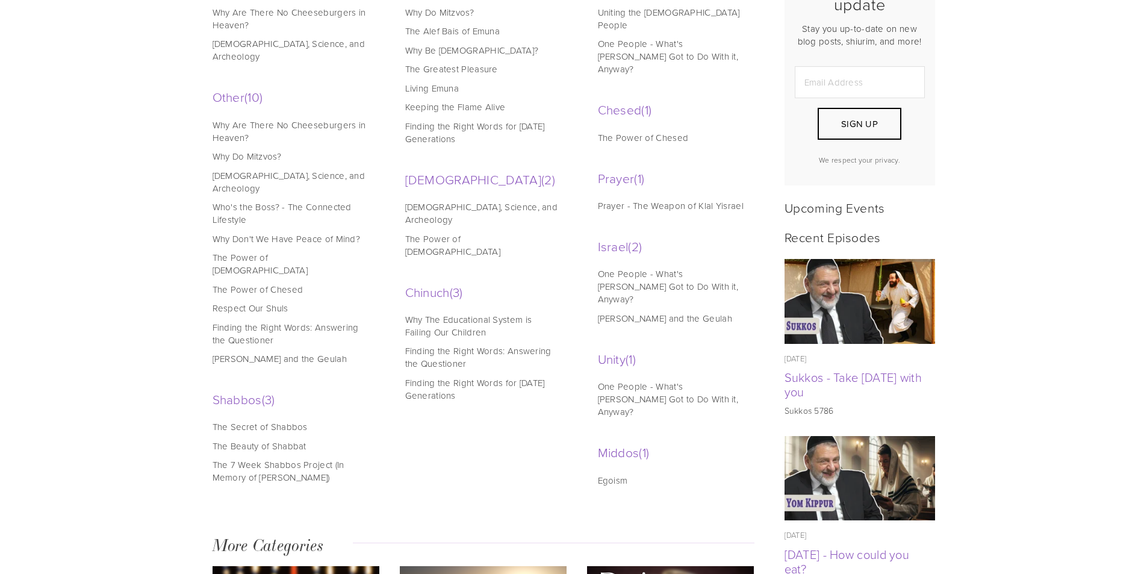
scroll to position [421, 0]
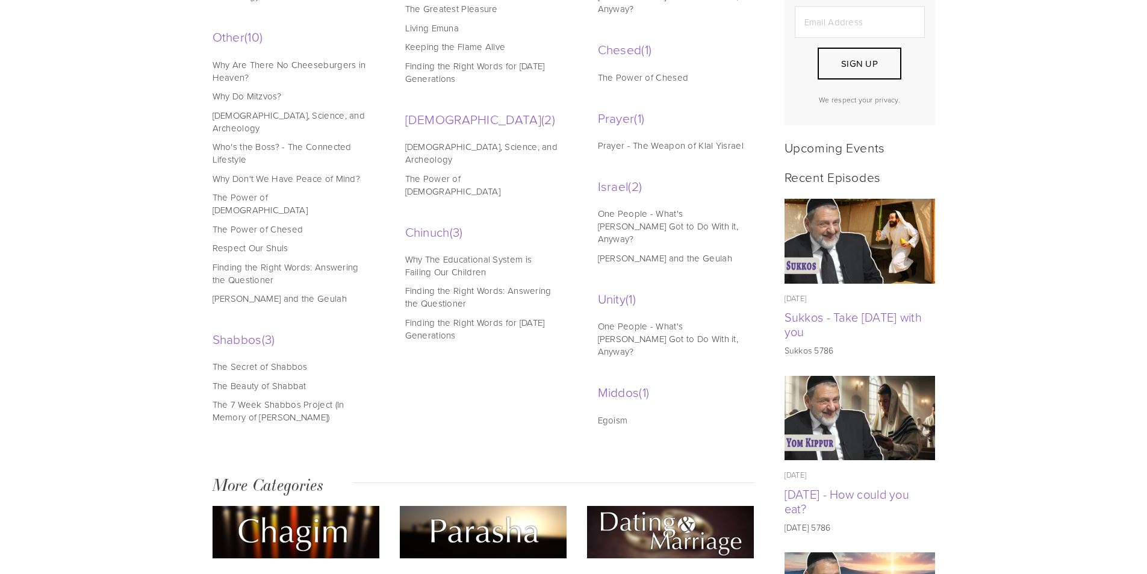
click at [453, 284] on link "Finding the Right Words: Answering the Questioner" at bounding box center [481, 296] width 153 height 25
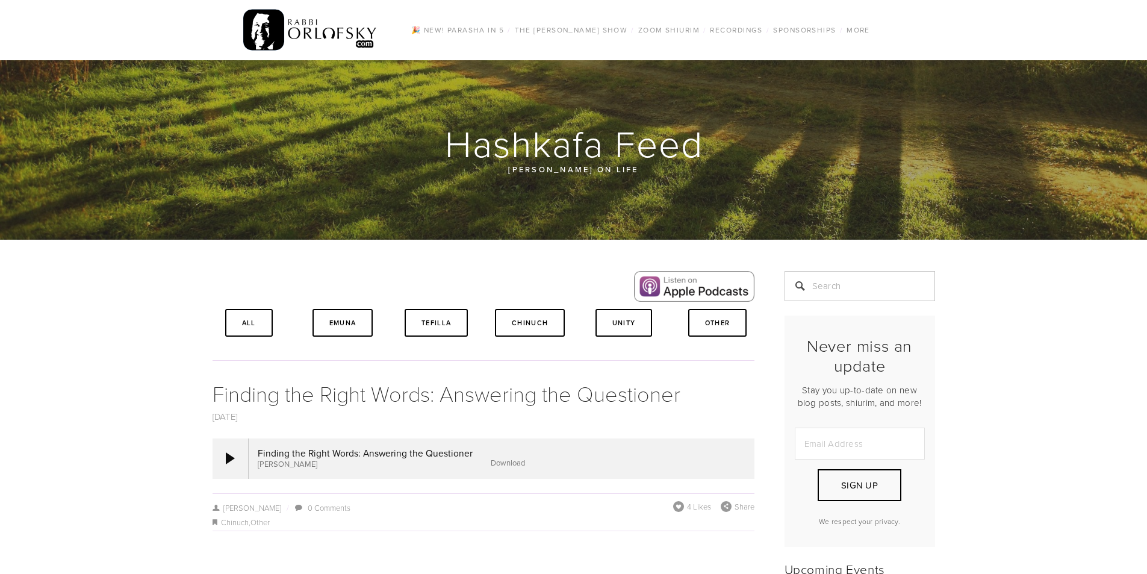
drag, startPoint x: 366, startPoint y: 464, endPoint x: 308, endPoint y: 439, distance: 63.6
click at [308, 439] on div at bounding box center [502, 458] width 506 height 40
click at [235, 457] on div at bounding box center [230, 458] width 36 height 40
drag, startPoint x: 235, startPoint y: 457, endPoint x: 140, endPoint y: 457, distance: 94.5
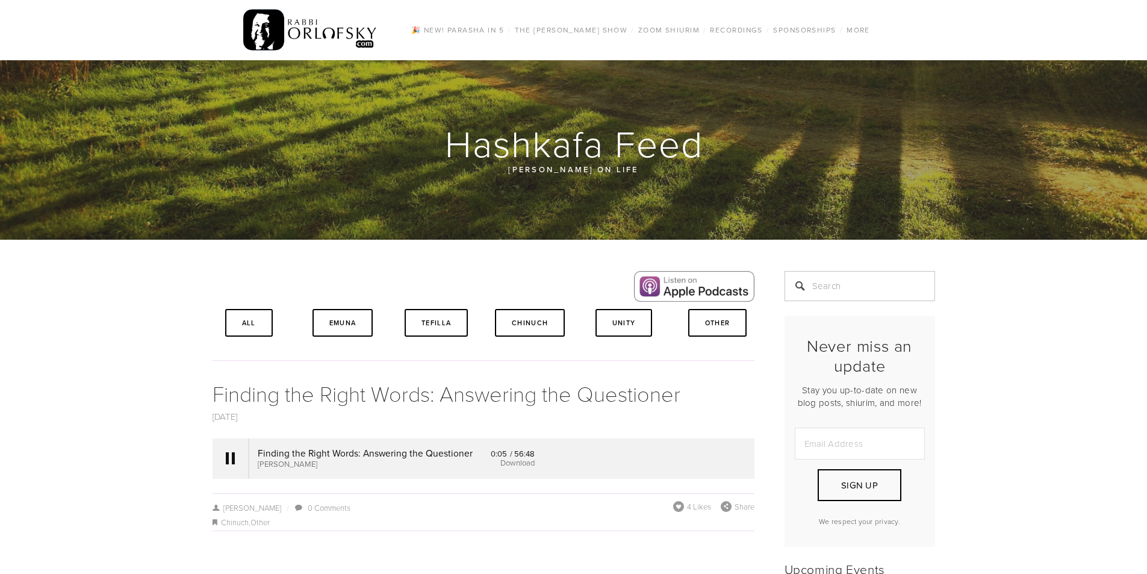
click at [227, 460] on div at bounding box center [230, 458] width 9 height 12
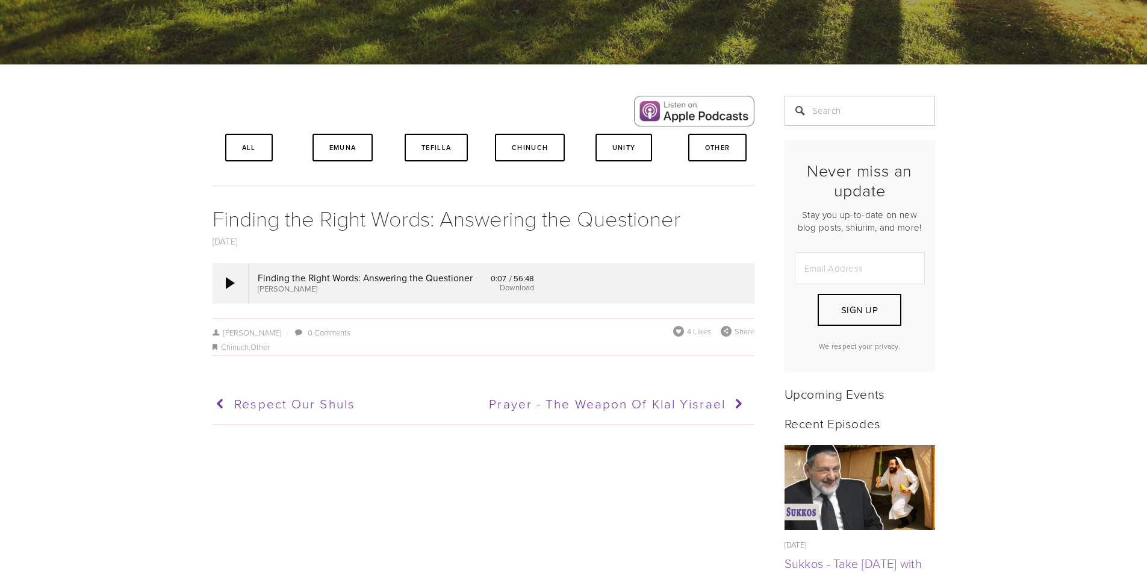
scroll to position [181, 0]
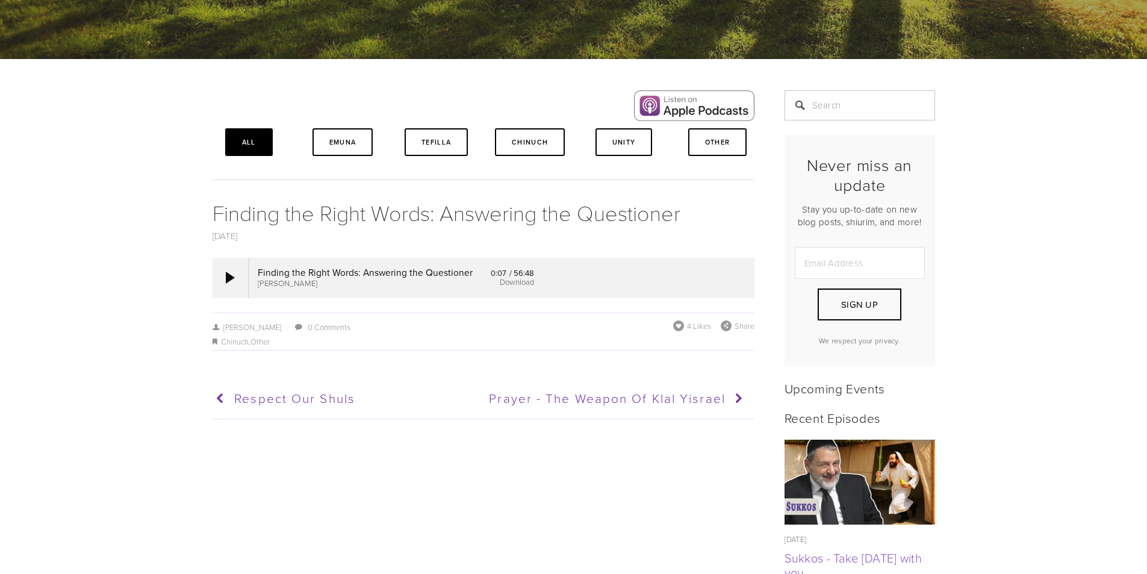
click at [244, 148] on link "All" at bounding box center [249, 142] width 48 height 28
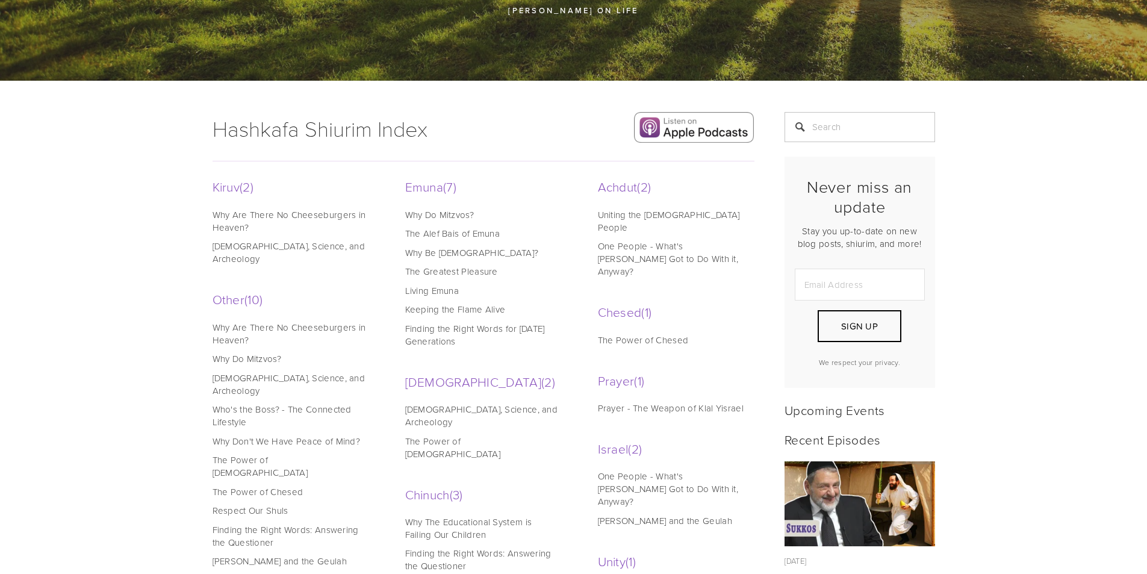
scroll to position [181, 0]
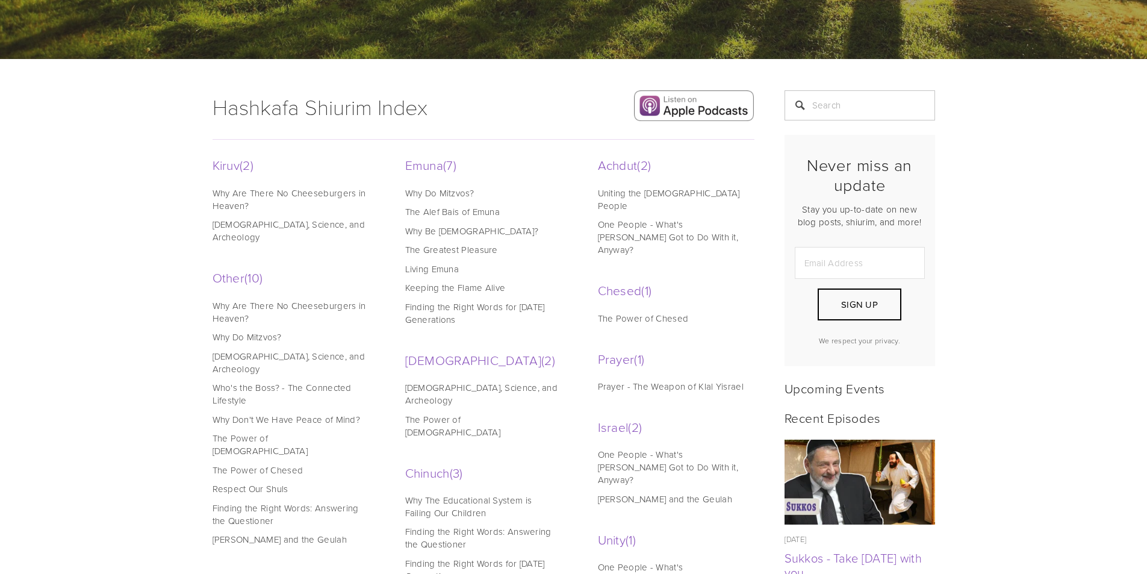
click at [429, 184] on li "Emuna 7 [DATE] Why Do Mitzvos? [DATE] The Alef Bais of Emuna [DATE] Why Be [DEM…" at bounding box center [483, 253] width 157 height 194
click at [434, 193] on link "Why Do Mitzvos?" at bounding box center [481, 193] width 153 height 13
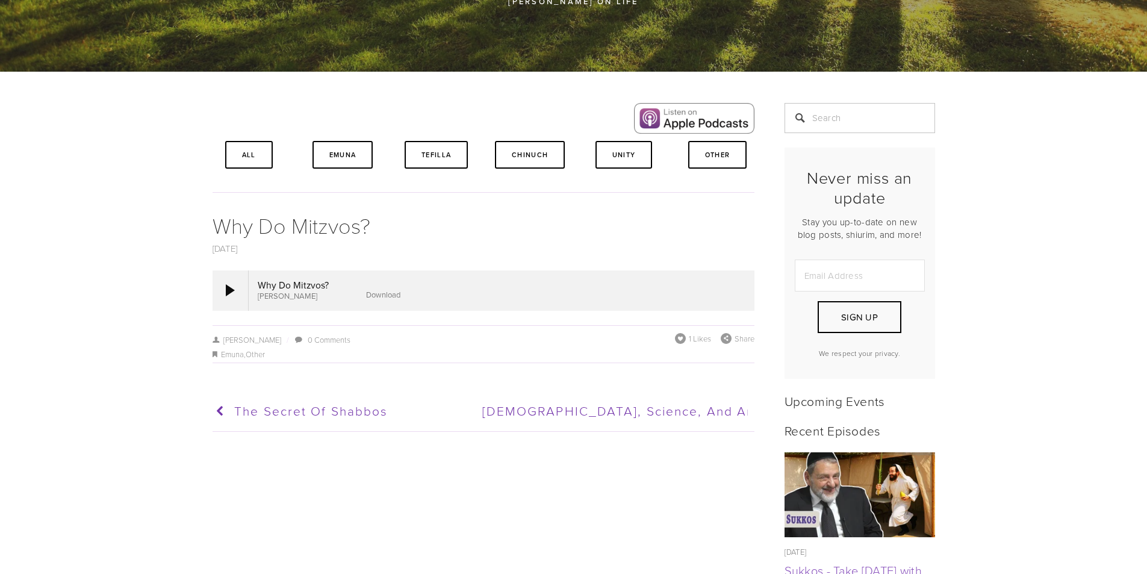
scroll to position [181, 0]
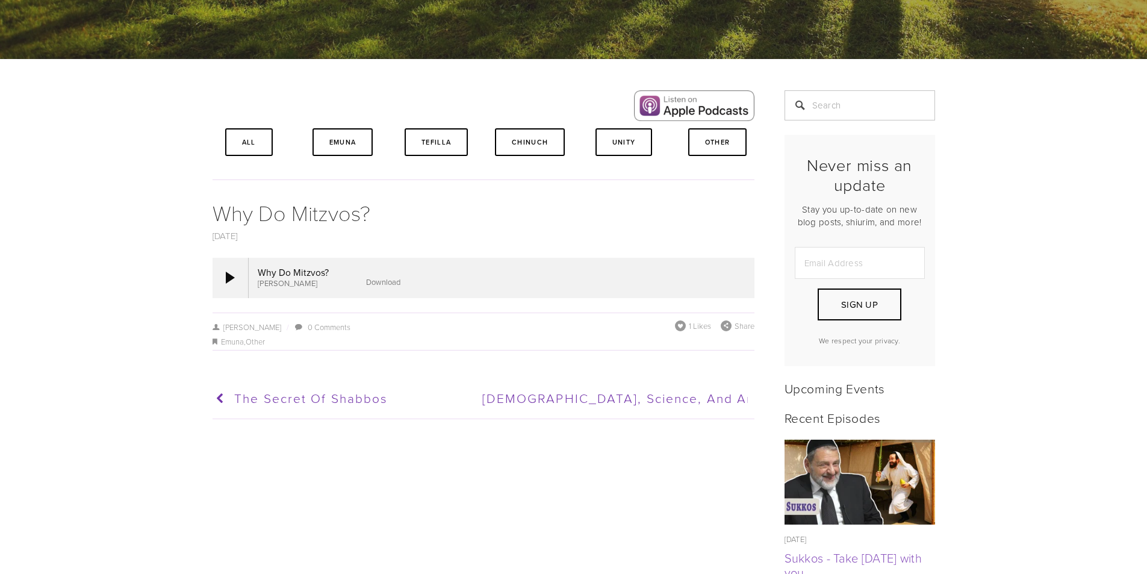
click at [375, 283] on link "Download" at bounding box center [383, 281] width 34 height 11
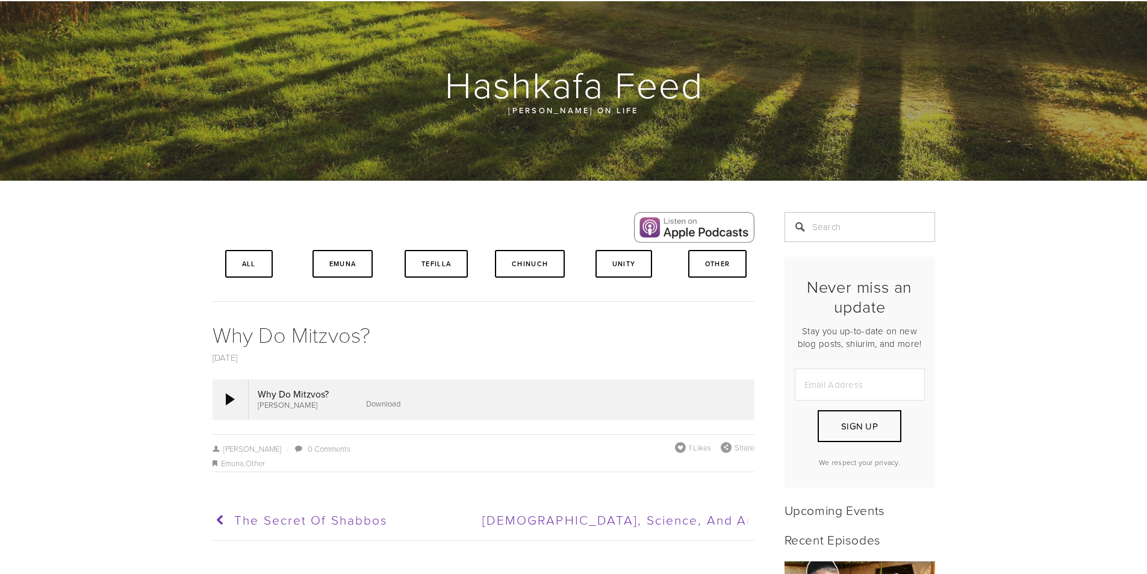
scroll to position [0, 0]
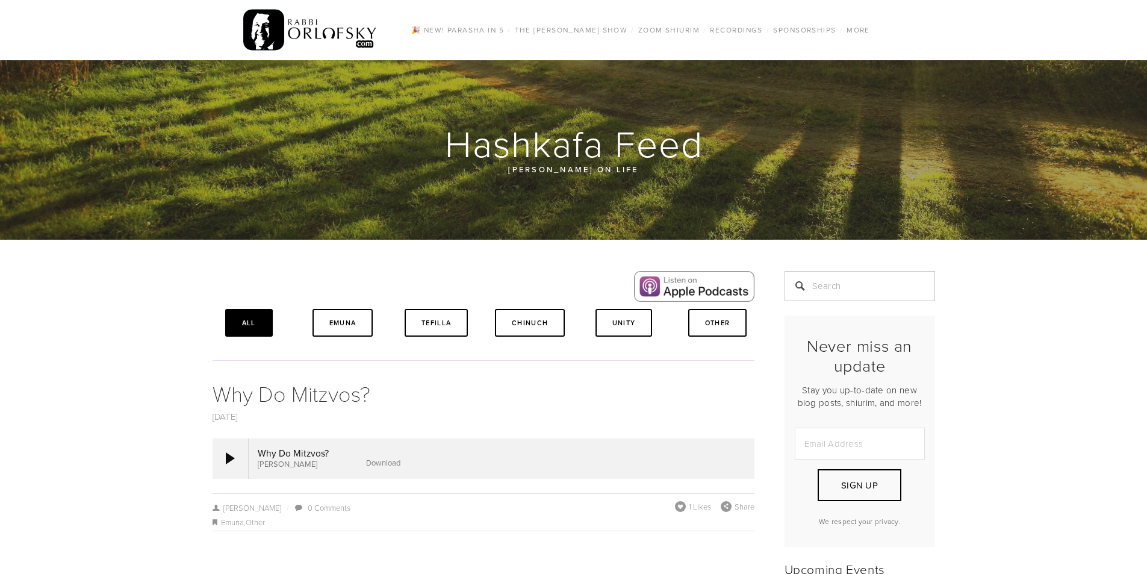
click at [256, 314] on link "All" at bounding box center [249, 323] width 48 height 28
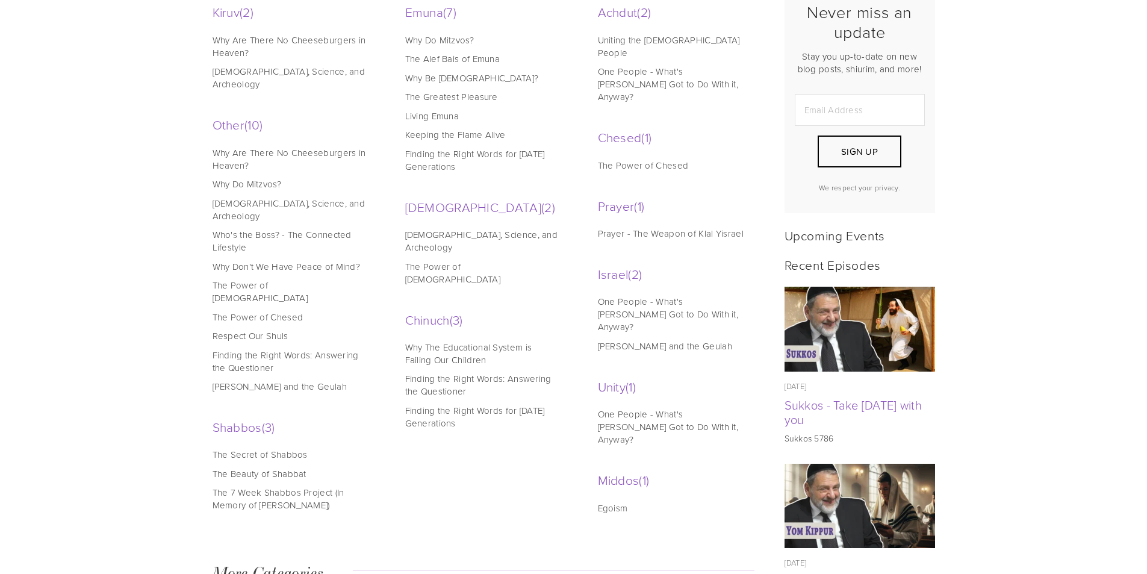
scroll to position [361, 0]
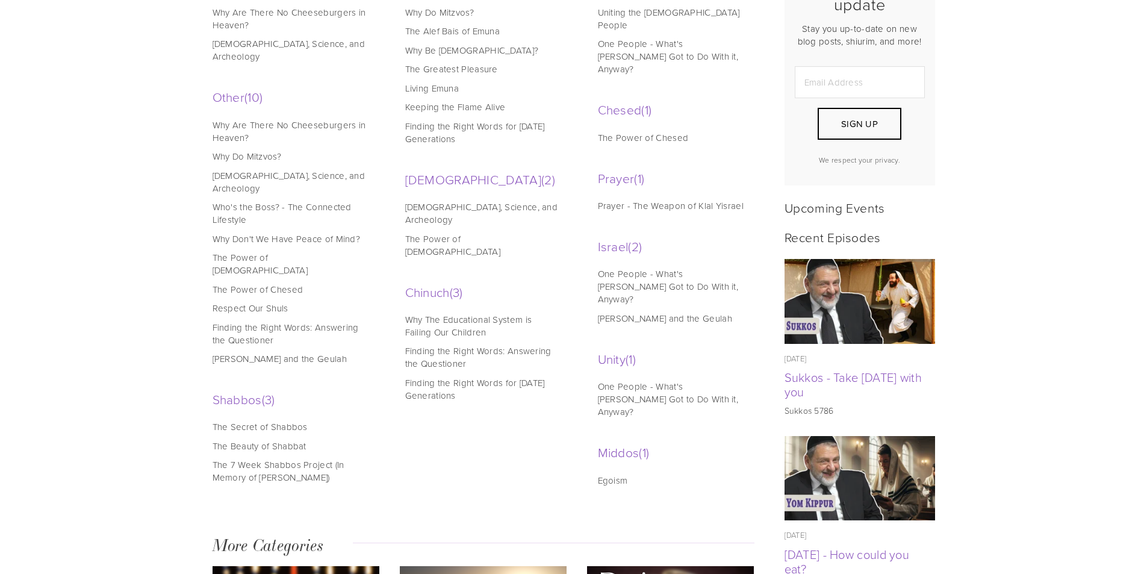
click at [240, 220] on ul "[DATE] Why Are There No Cheeseburgers in Heaven? [DATE] Why Do Mitzvos? [DATE] …" at bounding box center [290, 242] width 157 height 247
click at [238, 232] on link "Why Don't We Have Peace of Mind?" at bounding box center [288, 238] width 153 height 13
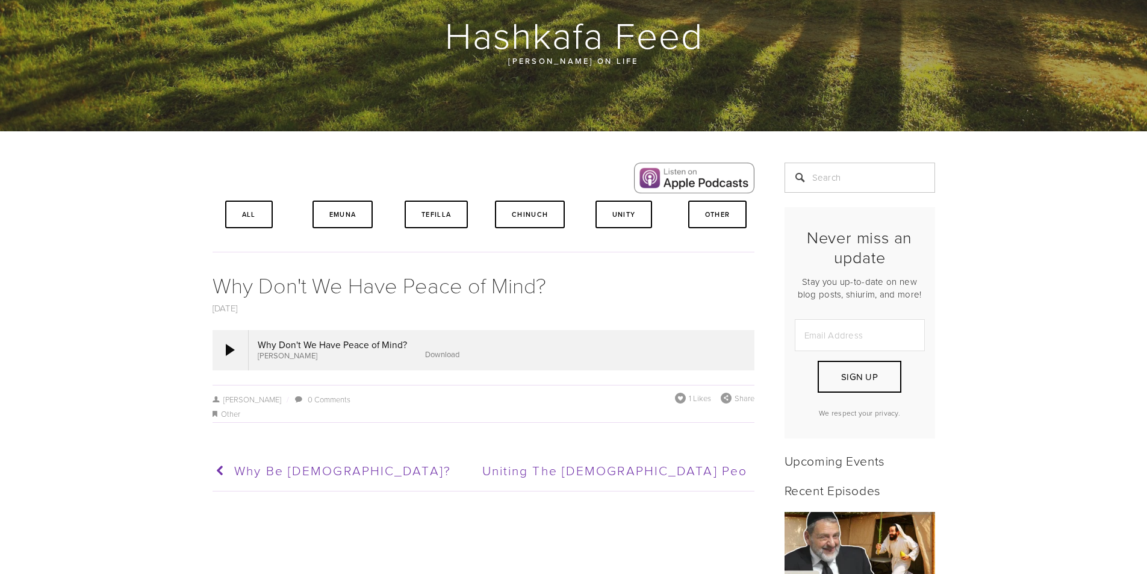
scroll to position [120, 0]
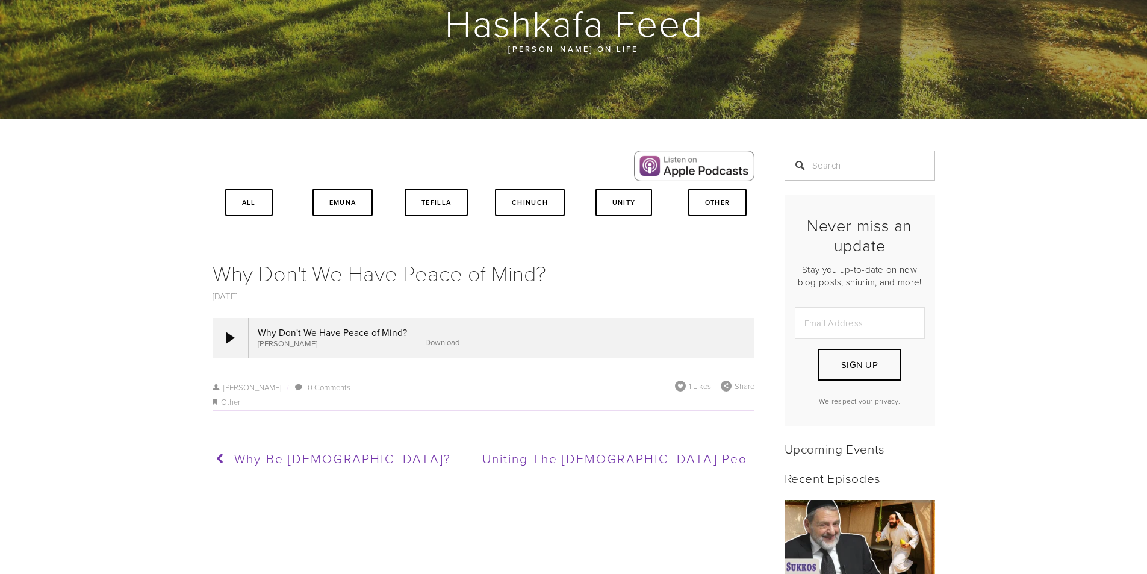
click at [439, 346] on link "Download" at bounding box center [442, 341] width 34 height 11
